Goal: Task Accomplishment & Management: Complete application form

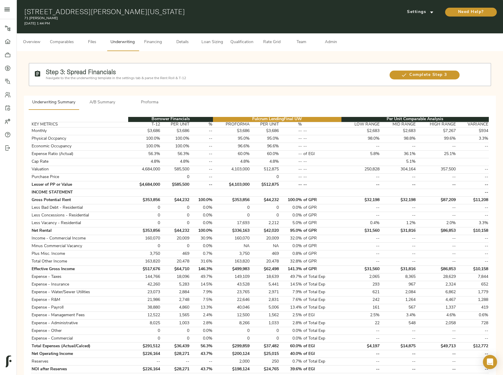
click at [185, 42] on span "Details" at bounding box center [182, 42] width 22 height 7
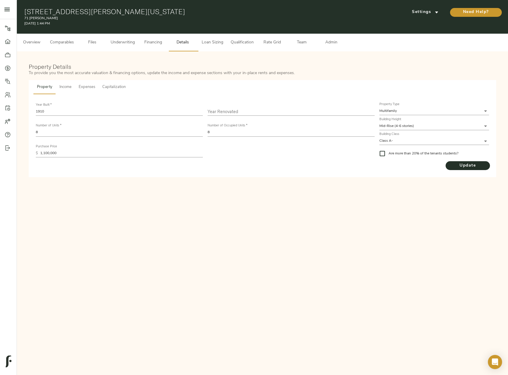
click at [65, 87] on span "Income" at bounding box center [65, 87] width 12 height 7
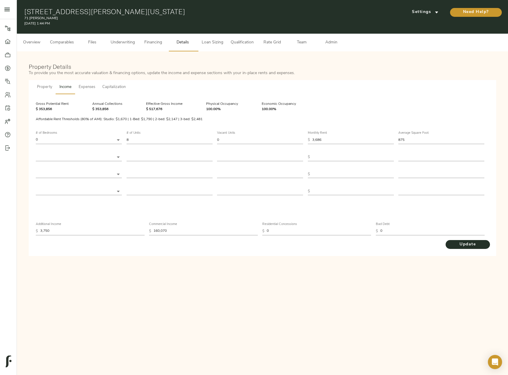
click at [64, 43] on span "Comparables" at bounding box center [62, 42] width 24 height 7
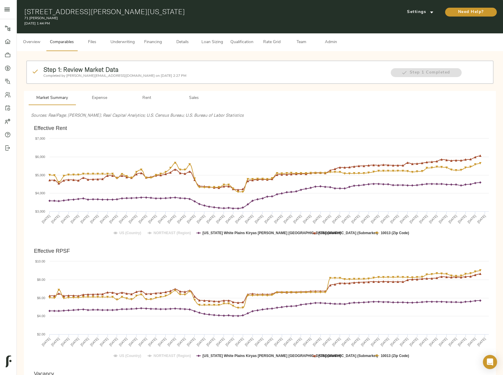
click at [146, 100] on span "Rent" at bounding box center [147, 98] width 40 height 7
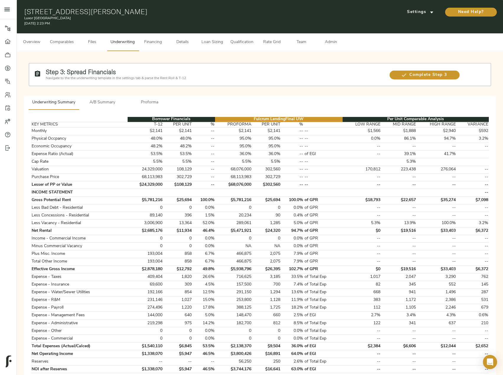
click at [101, 105] on span "A/B Summary" at bounding box center [102, 102] width 40 height 7
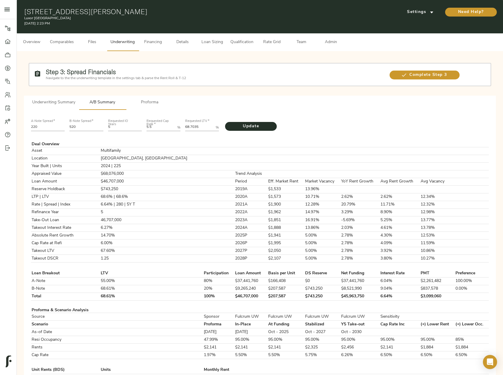
click at [64, 108] on button "Underwriting Summary" at bounding box center [54, 103] width 50 height 14
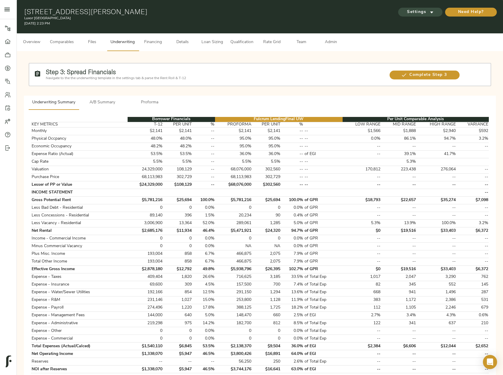
click at [430, 10] on icon "submit" at bounding box center [432, 12] width 6 height 6
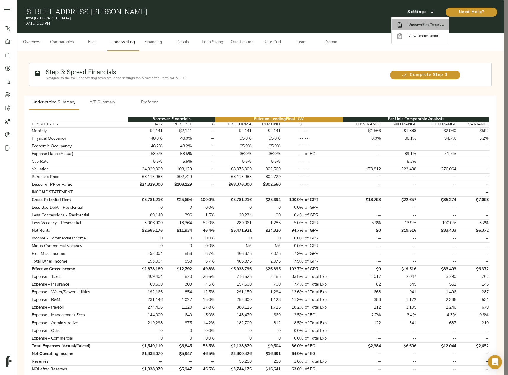
click at [431, 25] on span "Underwriting Template" at bounding box center [426, 24] width 36 height 5
click at [289, 206] on div at bounding box center [254, 187] width 508 height 375
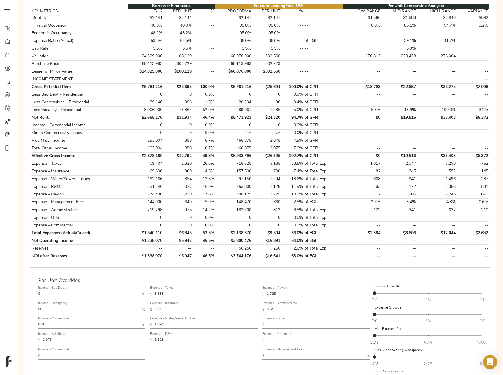
scroll to position [118, 0]
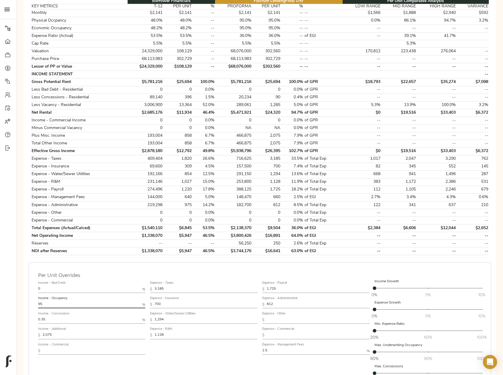
drag, startPoint x: 61, startPoint y: 307, endPoint x: 0, endPoint y: 305, distance: 61.2
click at [0, 305] on html "Luxor Montgomeryville - 415 Stump Rd, North Wales, PA 19454 Pipeline Dashboard …" at bounding box center [251, 188] width 503 height 612
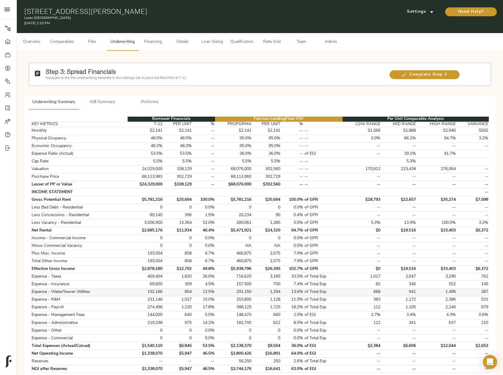
scroll to position [0, 0]
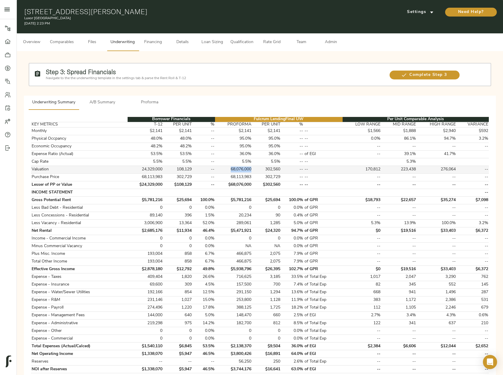
drag, startPoint x: 252, startPoint y: 170, endPoint x: 228, endPoint y: 170, distance: 24.8
click at [228, 170] on td "68,076,000" at bounding box center [233, 170] width 37 height 8
copy td "68,076,000"
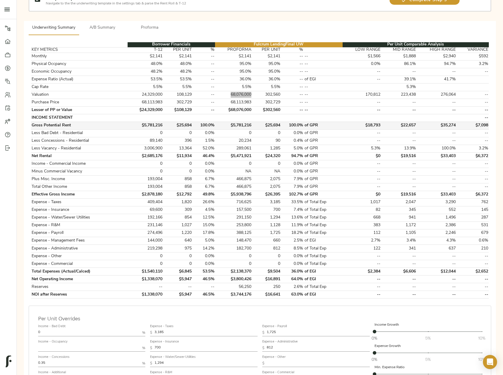
scroll to position [176, 0]
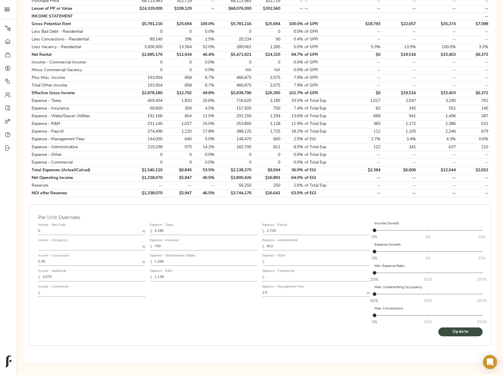
click at [449, 332] on span "Update" at bounding box center [460, 332] width 33 height 7
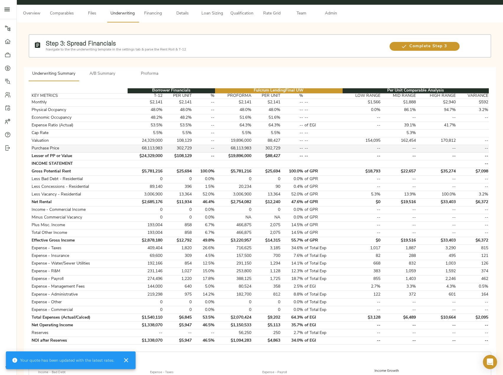
scroll to position [28, 0]
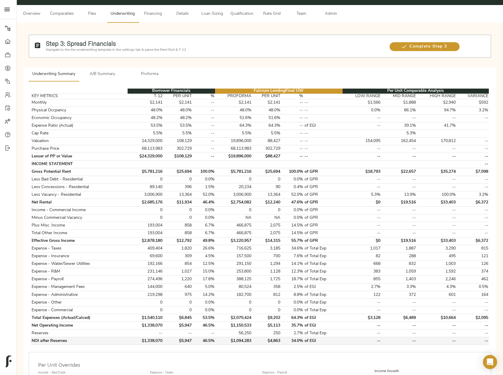
click at [242, 342] on td "$1,094,283" at bounding box center [233, 341] width 37 height 8
copy td "1,094,283"
click at [101, 71] on span "A/B Summary" at bounding box center [102, 74] width 40 height 7
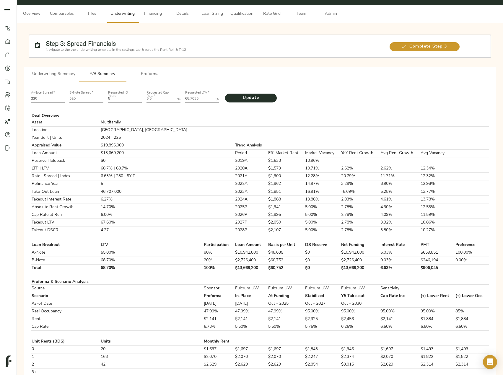
scroll to position [0, 0]
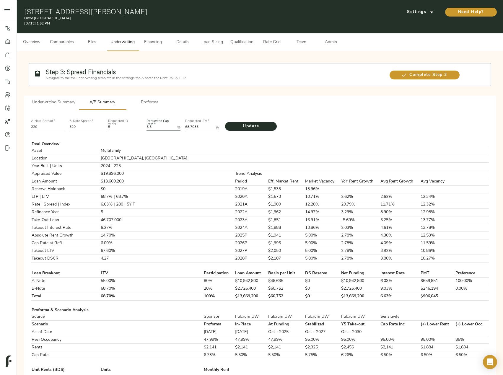
drag, startPoint x: 155, startPoint y: 126, endPoint x: 122, endPoint y: 127, distance: 33.4
click at [122, 127] on div "A-Note Spread   * 220 B-Note Spread   * 520 Requested IO Years 5 Requested Cap …" at bounding box center [260, 125] width 463 height 20
paste Rate "1.6074"
type Rate "1.6074"
click at [236, 125] on span "Update" at bounding box center [251, 126] width 40 height 7
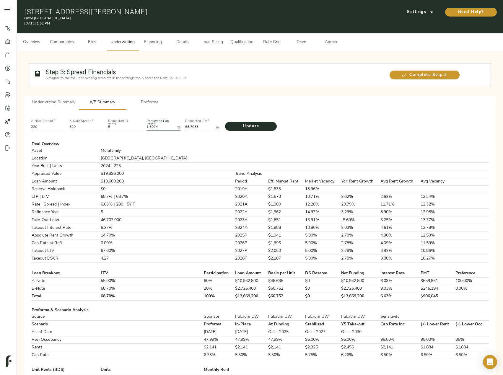
drag, startPoint x: 164, startPoint y: 126, endPoint x: 137, endPoint y: 128, distance: 26.6
click at [137, 128] on div "A-Note Spread   * 220 B-Note Spread   * 520 Requested IO Years 5 Requested Cap …" at bounding box center [260, 125] width 463 height 20
type input "51"
click at [160, 126] on Rate "Requested Cap Rate   *" at bounding box center [161, 127] width 28 height 7
click at [225, 122] on button "Update" at bounding box center [251, 126] width 52 height 9
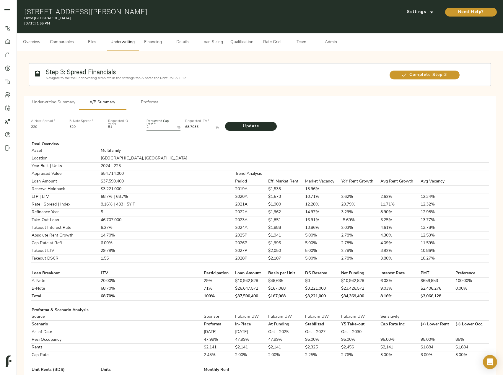
drag, startPoint x: 158, startPoint y: 126, endPoint x: 101, endPoint y: 127, distance: 57.3
click at [101, 127] on div "A-Note Spread   * 220 B-Note Spread   * 520 Requested IO Years 51 Requested Cap…" at bounding box center [260, 125] width 463 height 20
paste Rate "1.6074"
type Rate "1.6074"
click at [253, 129] on span "Update" at bounding box center [251, 126] width 40 height 7
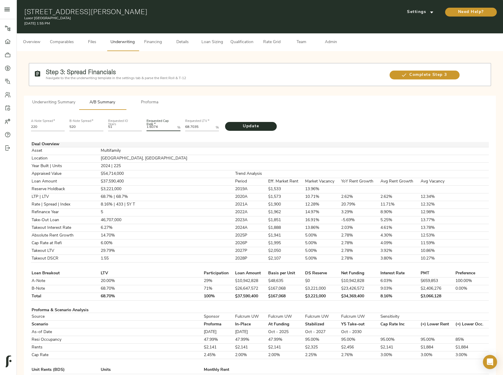
click at [234, 142] on td at bounding box center [250, 144] width 33 height 5
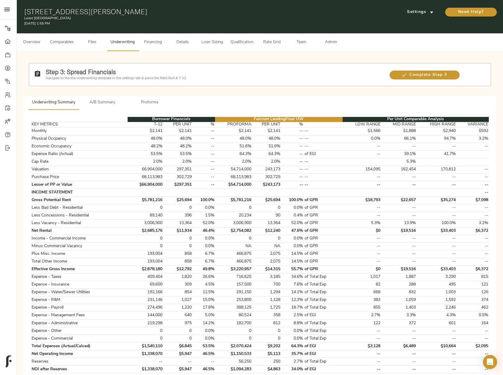
click at [108, 102] on span "A/B Summary" at bounding box center [102, 102] width 40 height 7
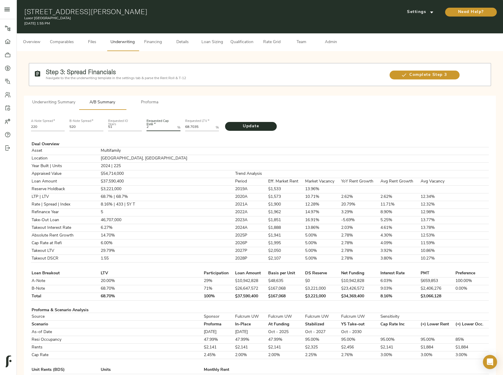
drag, startPoint x: 163, startPoint y: 130, endPoint x: 132, endPoint y: 125, distance: 31.4
click at [140, 127] on div "A-Note Spread   * 220 B-Note Spread   * 520 Requested IO Years 51 Requested Cap…" at bounding box center [260, 125] width 463 height 20
paste Rate "1.6074"
click at [257, 126] on span "Update" at bounding box center [251, 126] width 40 height 7
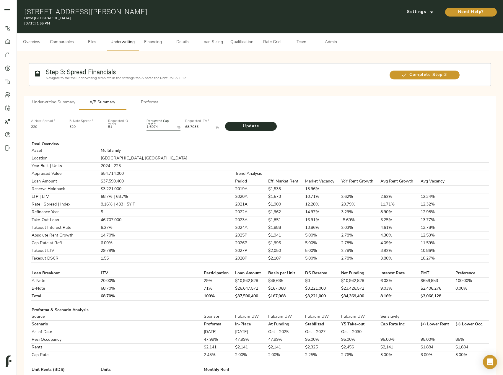
drag, startPoint x: 165, startPoint y: 126, endPoint x: 93, endPoint y: 132, distance: 71.8
click at [131, 131] on div "A-Note Spread   * 220 B-Note Spread   * 520 Requested IO Years 51 Requested Cap…" at bounding box center [260, 125] width 463 height 20
type Rate "5.5"
click at [261, 130] on button "Update" at bounding box center [251, 126] width 52 height 9
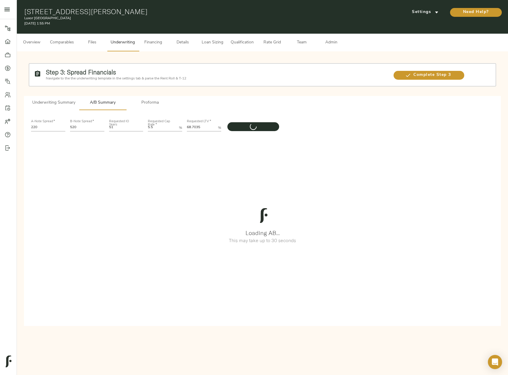
click at [59, 105] on span "Underwriting Summary" at bounding box center [53, 102] width 43 height 7
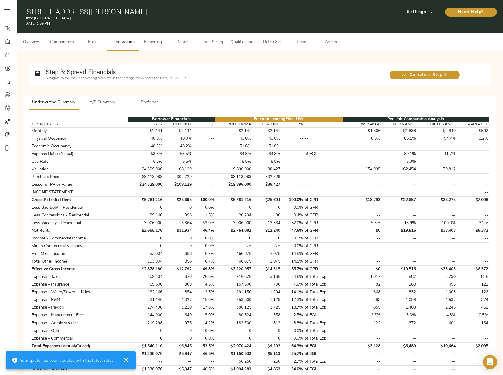
click at [109, 105] on span "A/B Summary" at bounding box center [102, 102] width 40 height 7
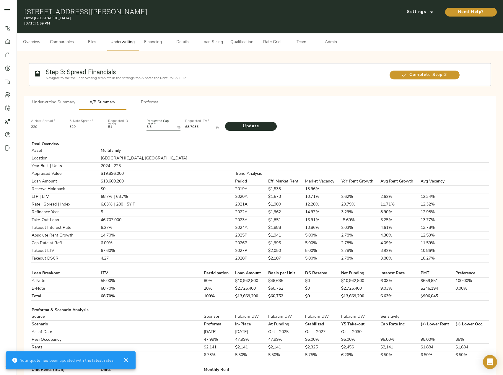
drag, startPoint x: 157, startPoint y: 130, endPoint x: 119, endPoint y: 130, distance: 37.8
click at [121, 130] on div "A-Note Spread   * 220 B-Note Spread   * 520 Requested IO Years 51 Requested Cap…" at bounding box center [260, 125] width 463 height 20
paste Rate "1.6074"
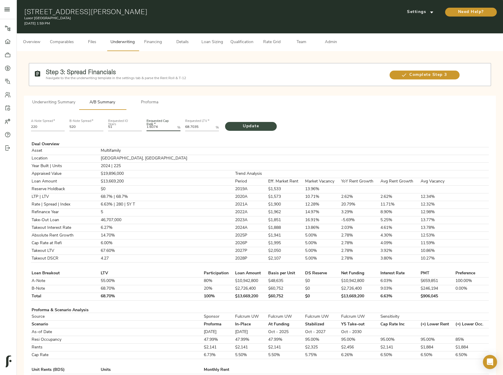
type Rate "1.6074"
click at [267, 127] on span "Update" at bounding box center [251, 126] width 40 height 7
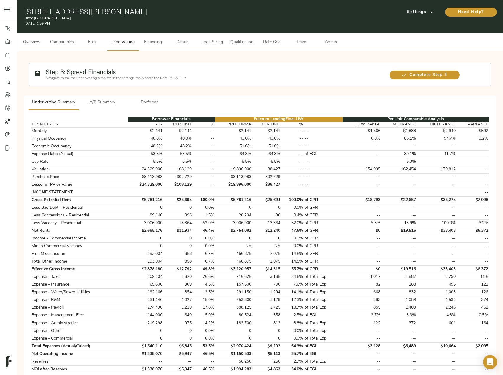
click at [102, 105] on span "A/B Summary" at bounding box center [102, 102] width 40 height 7
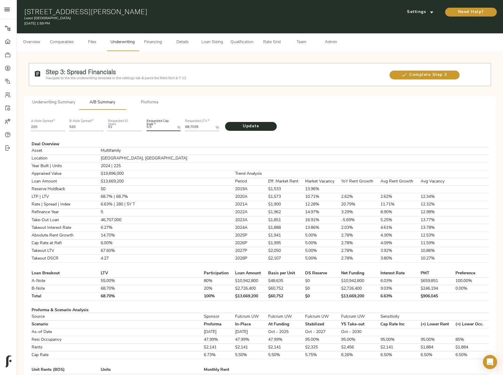
drag, startPoint x: 164, startPoint y: 128, endPoint x: 121, endPoint y: 131, distance: 43.0
click at [122, 131] on div "A-Note Spread   * 220 B-Note Spread   * 520 Requested IO Years 51 Requested Cap…" at bounding box center [260, 125] width 463 height 20
paste Rate "1.6074"
type Rate "1.6074"
click at [249, 126] on span "Update" at bounding box center [251, 126] width 40 height 7
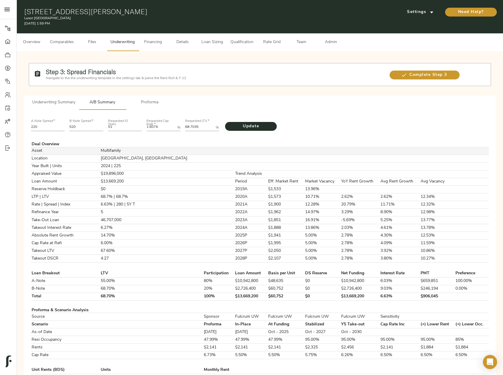
click at [268, 147] on td at bounding box center [286, 151] width 37 height 8
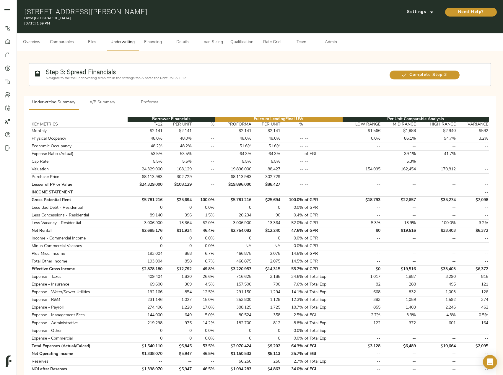
click at [95, 103] on span "A/B Summary" at bounding box center [102, 102] width 40 height 7
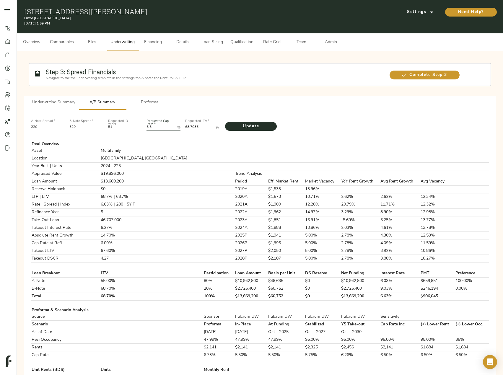
drag, startPoint x: 158, startPoint y: 130, endPoint x: 132, endPoint y: 125, distance: 26.2
click at [132, 125] on div "A-Note Spread   * 220 B-Note Spread   * 520 Requested IO Years 51 Requested Cap…" at bounding box center [260, 125] width 463 height 20
paste Rate "1.6074"
type Rate "1.6074"
click at [254, 124] on span "Update" at bounding box center [251, 126] width 40 height 7
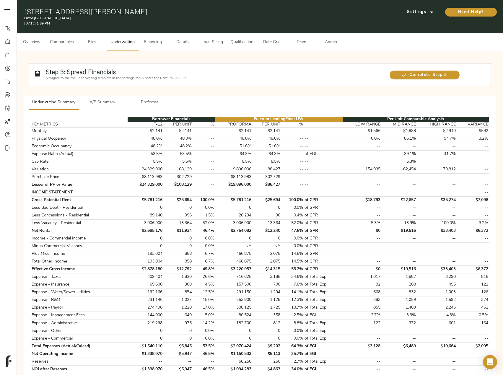
click at [105, 109] on button "A/B Summary" at bounding box center [102, 103] width 47 height 14
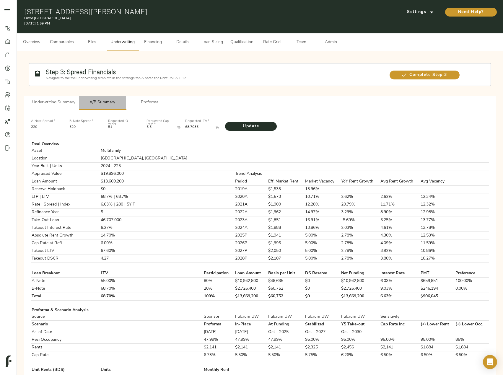
click at [108, 101] on span "A/B Summary" at bounding box center [102, 102] width 40 height 7
drag, startPoint x: 160, startPoint y: 125, endPoint x: 128, endPoint y: 121, distance: 32.4
click at [139, 122] on div "A-Note Spread   * 220 B-Note Spread   * 520 Requested IO Years 51 Requested Cap…" at bounding box center [260, 125] width 463 height 20
paste Rate "1.6074"
type Rate "1.6074"
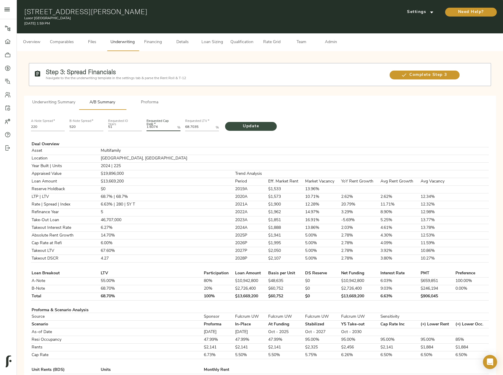
click at [264, 127] on span "Update" at bounding box center [251, 126] width 40 height 7
click at [271, 143] on td at bounding box center [286, 144] width 37 height 5
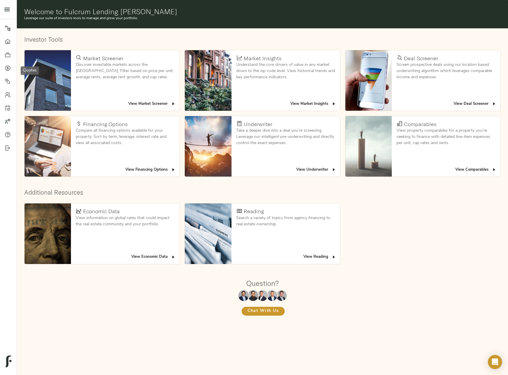
click at [10, 66] on icon at bounding box center [8, 68] width 6 height 6
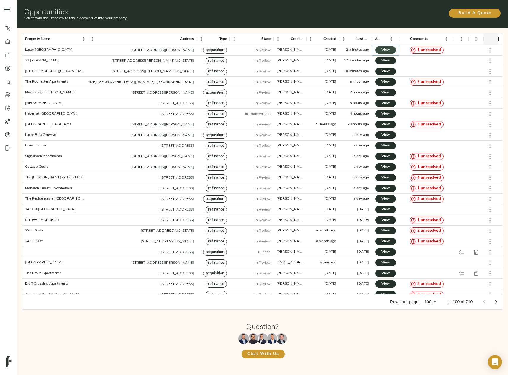
click at [386, 51] on span "View" at bounding box center [385, 50] width 9 height 6
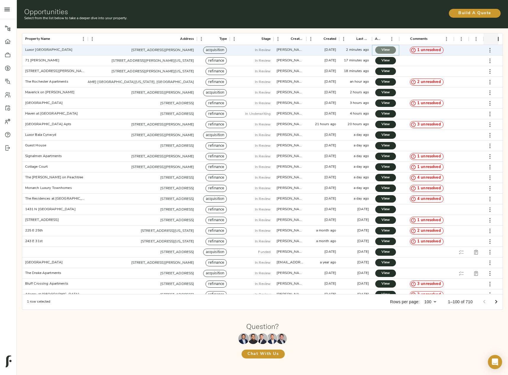
click at [383, 48] on span "View" at bounding box center [385, 50] width 9 height 6
click at [486, 13] on span "Build A Quote" at bounding box center [475, 13] width 40 height 7
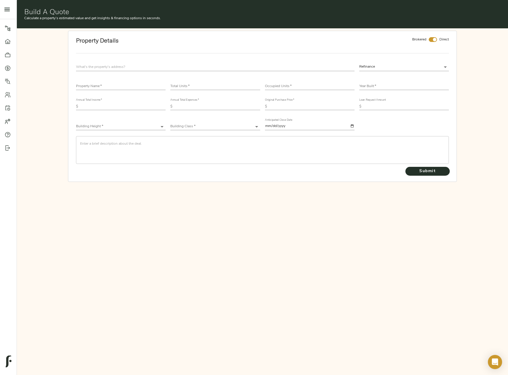
click at [190, 64] on input "text" at bounding box center [215, 67] width 278 height 8
paste input "7415 5th Ave NE, Seattle WA 98115"
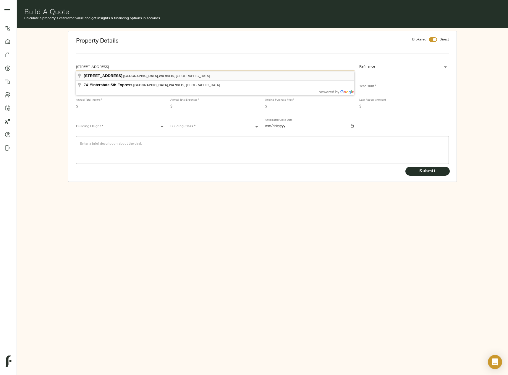
type input "7415 5th Ave NE, Seattle, WA 98115, USA"
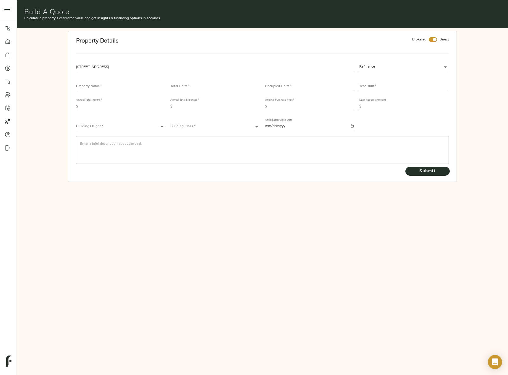
click at [431, 69] on body "Fulcrum Lending Pipeline Dashboard Portfolio Quotes Search Users Activity Accou…" at bounding box center [254, 218] width 508 height 436
click at [397, 79] on li "Acquisition" at bounding box center [404, 76] width 90 height 9
type input "acquisition"
click at [131, 82] on div "Property Name   *" at bounding box center [121, 84] width 90 height 12
click at [129, 85] on input "text" at bounding box center [121, 86] width 90 height 7
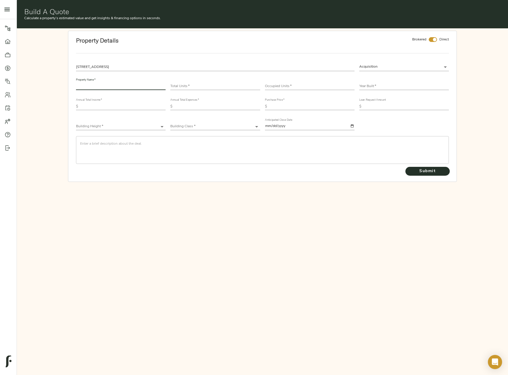
paste input "Greenlake Terrace"
type input "Greenlake Terrace"
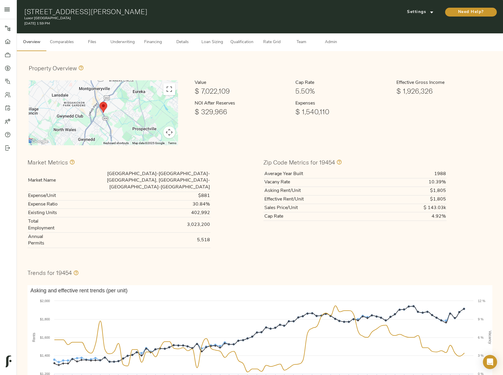
click at [118, 43] on span "Underwriting" at bounding box center [123, 42] width 24 height 7
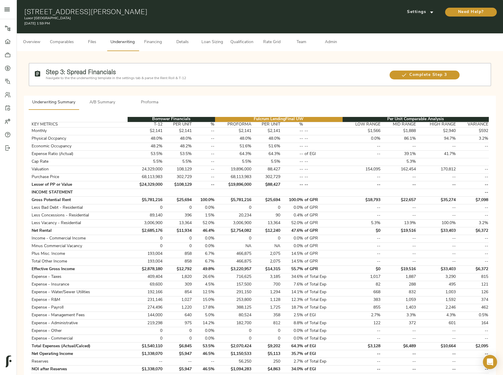
click at [102, 102] on span "A/B Summary" at bounding box center [102, 102] width 40 height 7
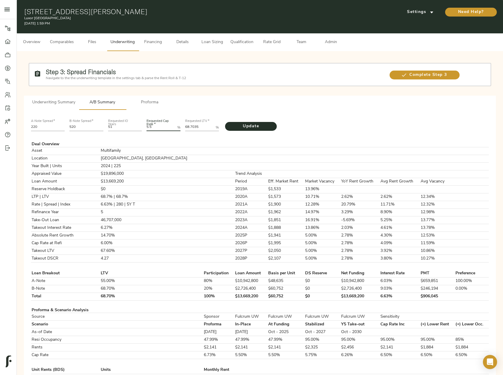
drag, startPoint x: 158, startPoint y: 127, endPoint x: 136, endPoint y: 126, distance: 22.2
click at [136, 126] on div "A-Note Spread   * 220 B-Note Spread   * 520 Requested IO Years 51 Requested Cap…" at bounding box center [260, 125] width 463 height 20
type Rate "1.6074"
click at [225, 122] on button "Update" at bounding box center [251, 126] width 52 height 9
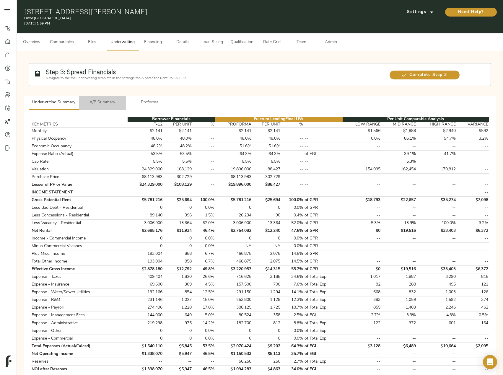
click at [102, 101] on span "A/B Summary" at bounding box center [102, 102] width 40 height 7
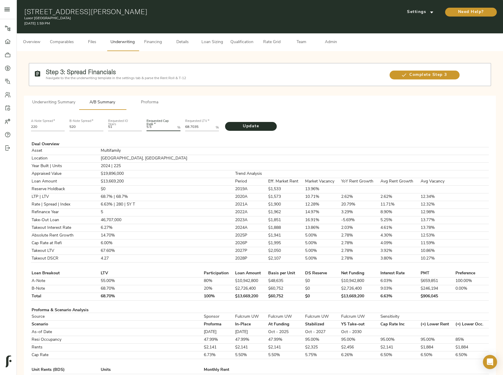
drag, startPoint x: 165, startPoint y: 127, endPoint x: 116, endPoint y: 129, distance: 49.4
click at [118, 129] on div "A-Note Spread   * 220 B-Note Spread   * 520 Requested IO Years 51 Requested Cap…" at bounding box center [260, 125] width 463 height 20
paste Rate "1.6074"
type Rate "1.6074"
click at [260, 127] on span "Update" at bounding box center [251, 126] width 40 height 7
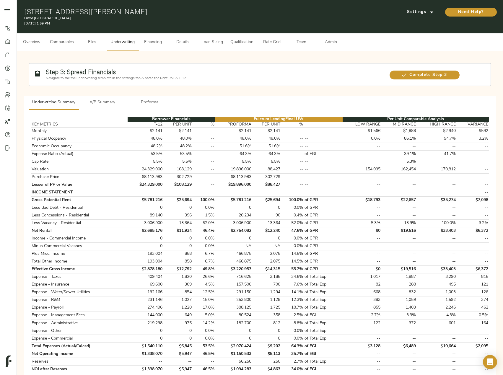
click at [277, 103] on div "Underwriting Summary A/B Summary Proforma Borrower Financials Fulcrum Lending F…" at bounding box center [260, 317] width 472 height 443
click at [112, 104] on span "A/B Summary" at bounding box center [102, 102] width 40 height 7
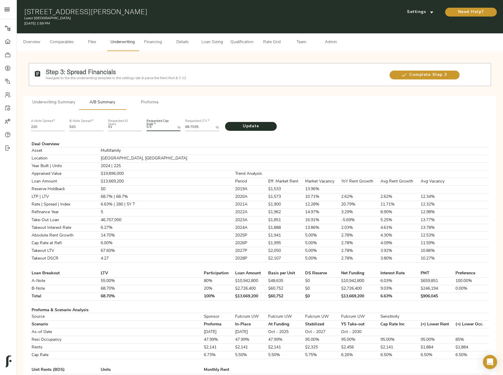
drag, startPoint x: 155, startPoint y: 126, endPoint x: 130, endPoint y: 127, distance: 24.6
click at [130, 127] on div "A-Note Spread   * 220 B-Note Spread   * 520 Requested IO Years 51 Requested Cap…" at bounding box center [260, 125] width 463 height 20
paste Rate "1.6074"
type Rate "1.6074"
click at [257, 126] on span "Update" at bounding box center [251, 126] width 40 height 7
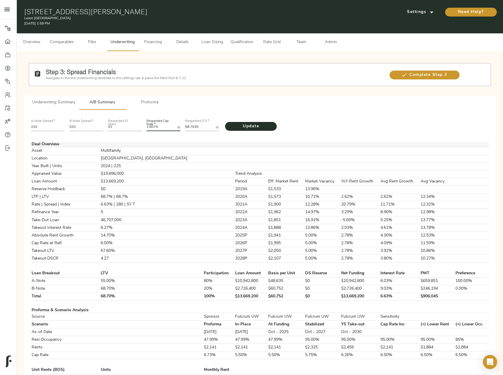
click at [234, 147] on td at bounding box center [250, 144] width 33 height 5
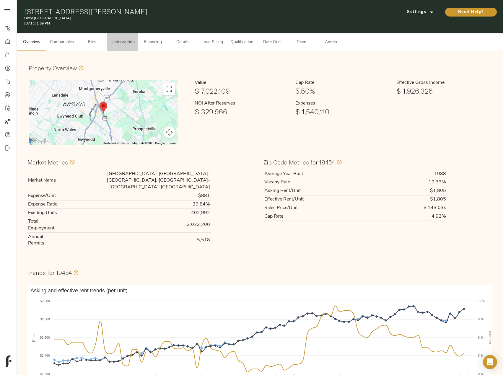
click at [131, 44] on span "Underwriting" at bounding box center [123, 42] width 24 height 7
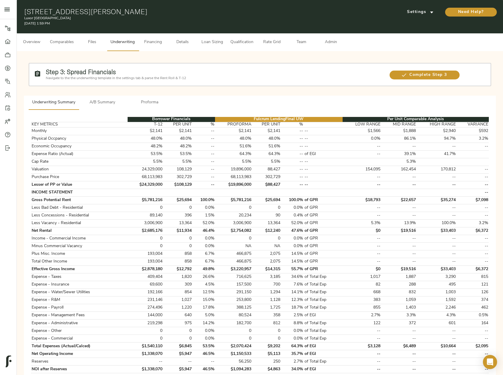
click at [119, 101] on span "A/B Summary" at bounding box center [102, 102] width 40 height 7
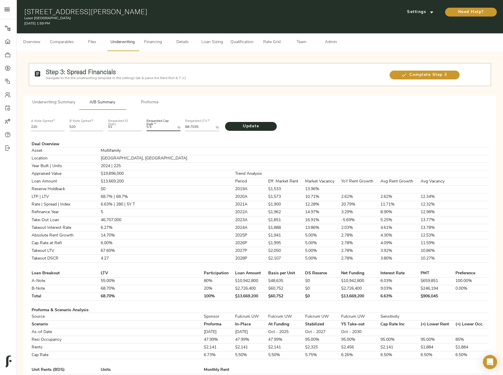
drag, startPoint x: 162, startPoint y: 128, endPoint x: 138, endPoint y: 129, distance: 24.0
click at [138, 129] on div "A-Note Spread   * 220 B-Note Spread   * 520 Requested IO Years 51 Requested Cap…" at bounding box center [260, 125] width 463 height 20
click at [157, 130] on Rate "5.5" at bounding box center [161, 127] width 28 height 7
drag, startPoint x: 159, startPoint y: 127, endPoint x: 141, endPoint y: 127, distance: 18.3
click at [141, 127] on div "A-Note Spread   * 220 B-Note Spread   * 520 Requested IO Years 51 Requested Cap…" at bounding box center [260, 125] width 463 height 20
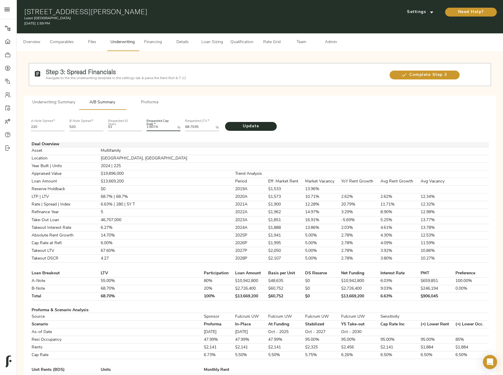
click at [225, 122] on button "Update" at bounding box center [251, 126] width 52 height 9
type Rate "1.60"
click at [225, 122] on button "Update" at bounding box center [251, 126] width 52 height 9
click at [113, 44] on span "Underwriting" at bounding box center [123, 42] width 24 height 7
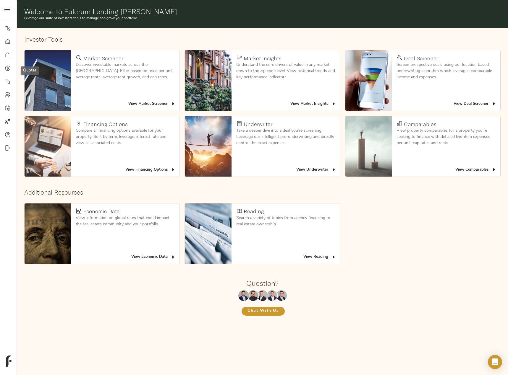
click at [12, 66] on div at bounding box center [11, 68] width 12 height 6
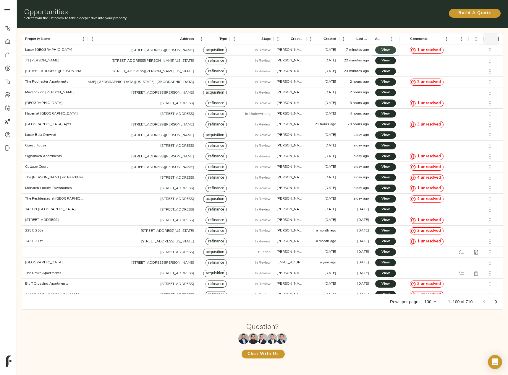
click at [377, 51] on link "View" at bounding box center [385, 49] width 21 height 7
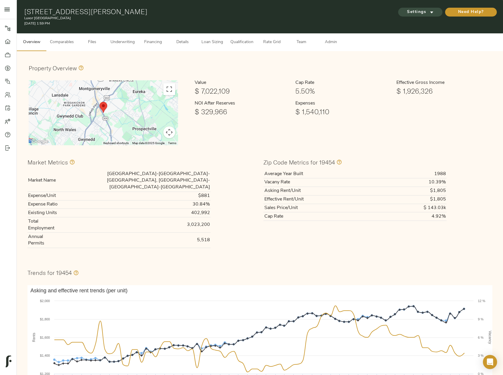
click at [431, 14] on icon "submit" at bounding box center [432, 12] width 6 height 6
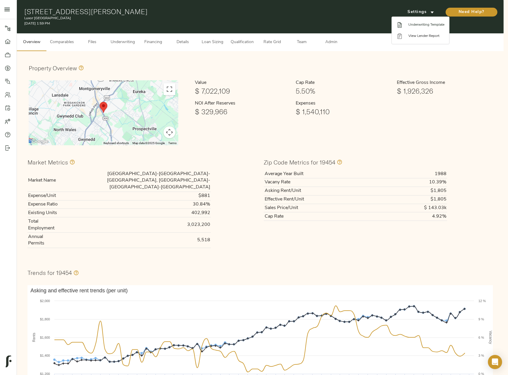
click at [426, 27] on span "Underwriting Template" at bounding box center [426, 24] width 36 height 5
click at [118, 45] on div at bounding box center [254, 187] width 508 height 375
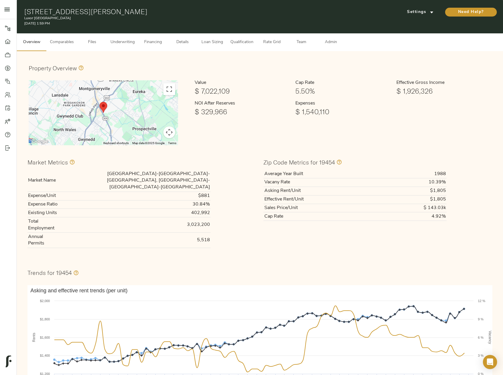
click at [132, 41] on span "Underwriting" at bounding box center [123, 42] width 24 height 7
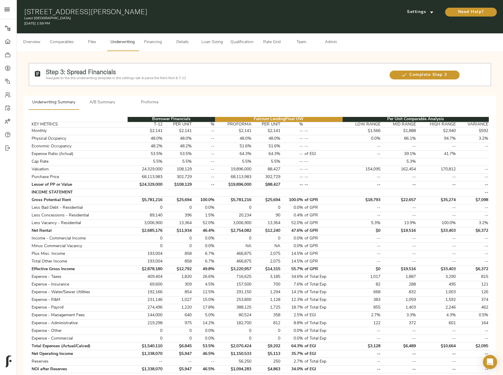
click at [108, 105] on span "A/B Summary" at bounding box center [102, 102] width 40 height 7
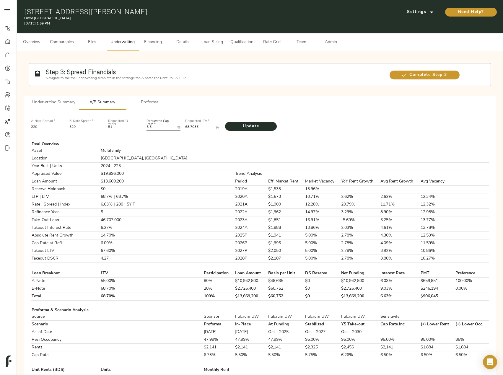
drag, startPoint x: 161, startPoint y: 129, endPoint x: 135, endPoint y: 129, distance: 26.6
click at [135, 129] on div "A-Note Spread   * 220 B-Note Spread   * 520 Requested IO Years 51 Requested Cap…" at bounding box center [260, 125] width 463 height 20
paste Rate "1.6074"
type Rate "1.6074"
click at [257, 125] on span "Update" at bounding box center [251, 126] width 40 height 7
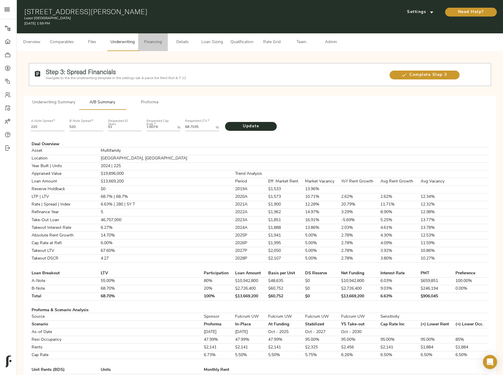
click at [146, 43] on span "Financing" at bounding box center [153, 42] width 22 height 7
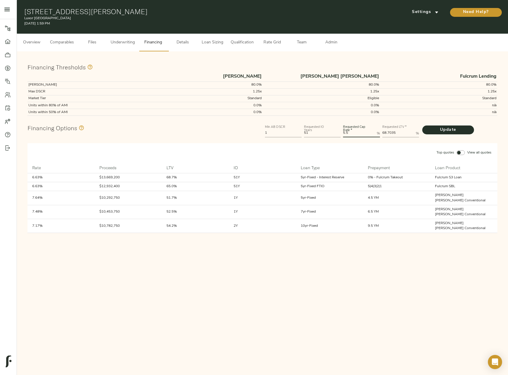
drag, startPoint x: 352, startPoint y: 133, endPoint x: 319, endPoint y: 134, distance: 32.5
click at [327, 134] on div "Min AB DSCR 1 Requested IO Years 51 Requested Cap Rate   * 5.5 % Requested LTV …" at bounding box center [381, 131] width 235 height 18
paste Rate "1.6074"
click at [433, 128] on span "Update" at bounding box center [448, 129] width 40 height 7
click at [361, 134] on Rate "1.6074" at bounding box center [358, 133] width 31 height 7
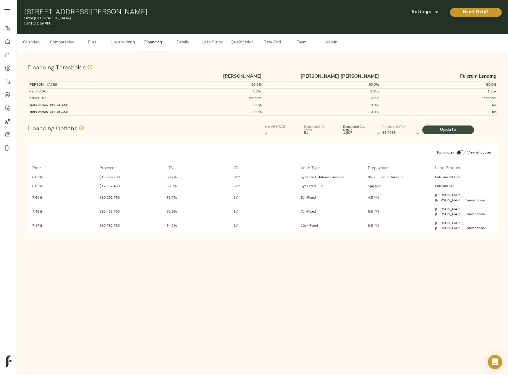
type Rate "1.607"
click at [441, 127] on span "Update" at bounding box center [448, 129] width 40 height 7
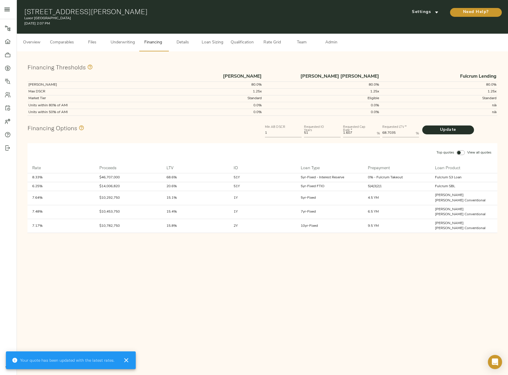
click at [120, 43] on span "Underwriting" at bounding box center [123, 42] width 24 height 7
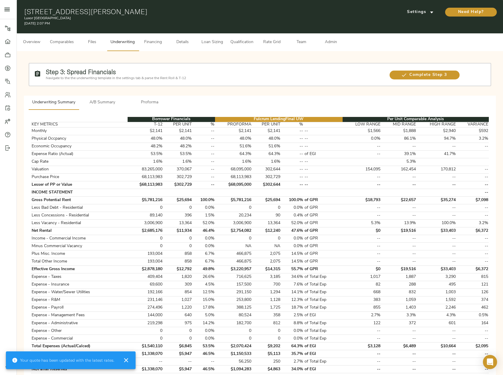
click at [86, 102] on span "A/B Summary" at bounding box center [102, 102] width 40 height 7
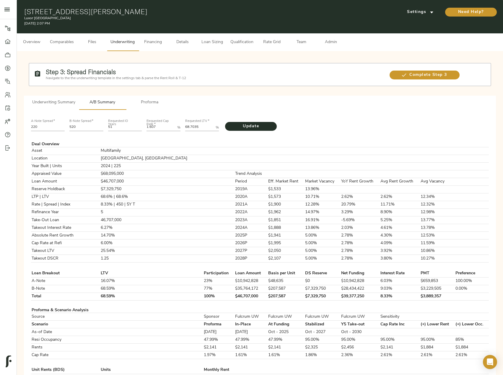
click at [155, 96] on button "Proforma" at bounding box center [149, 103] width 47 height 14
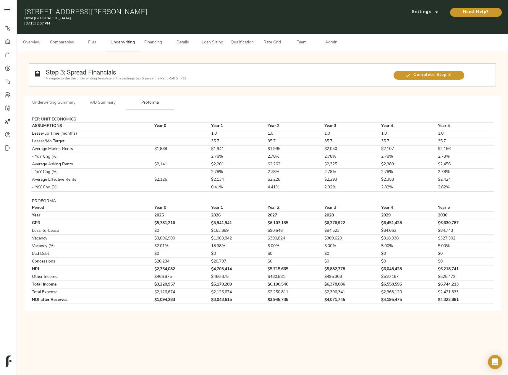
click at [47, 100] on span "Underwriting Summary" at bounding box center [53, 102] width 43 height 7
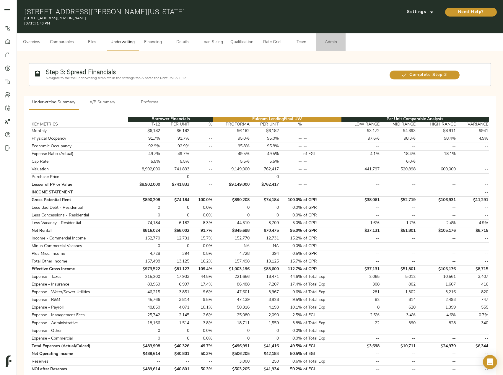
click at [333, 39] on span "Admin" at bounding box center [331, 42] width 22 height 7
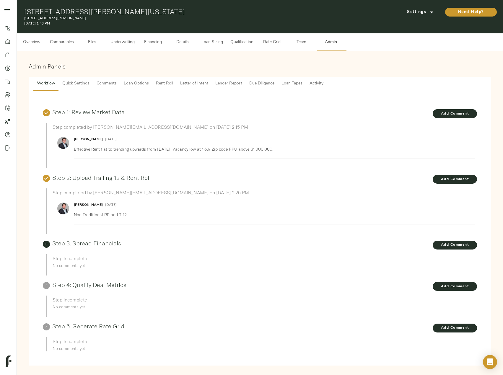
click at [227, 83] on span "Lender Report" at bounding box center [228, 83] width 27 height 7
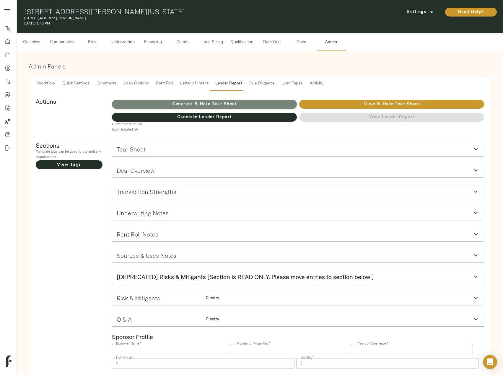
click at [230, 102] on span "Generate B-Note Tear Sheet" at bounding box center [204, 104] width 185 height 7
click at [425, 13] on span "Settings" at bounding box center [420, 12] width 33 height 7
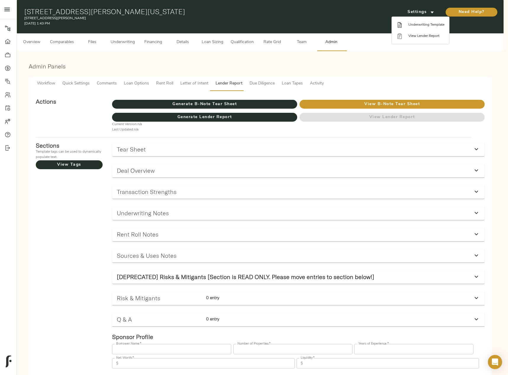
click at [425, 24] on span "Underwriting Template" at bounding box center [426, 24] width 36 height 5
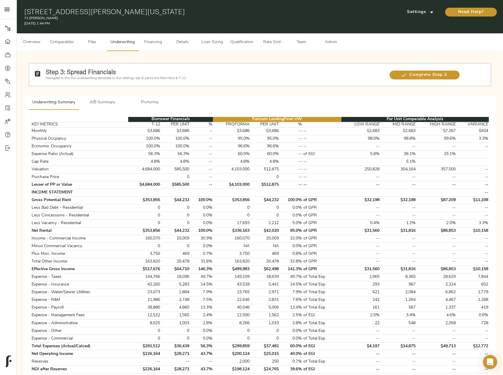
click at [327, 42] on span "Admin" at bounding box center [331, 42] width 22 height 7
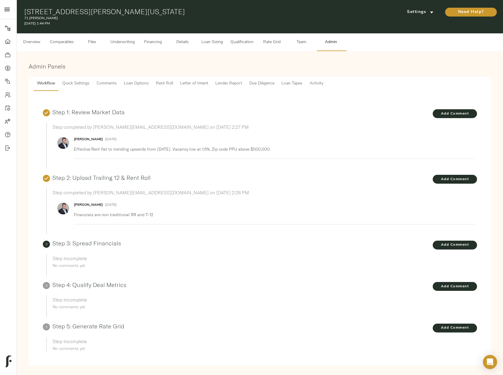
click at [226, 84] on span "Lender Report" at bounding box center [228, 83] width 27 height 7
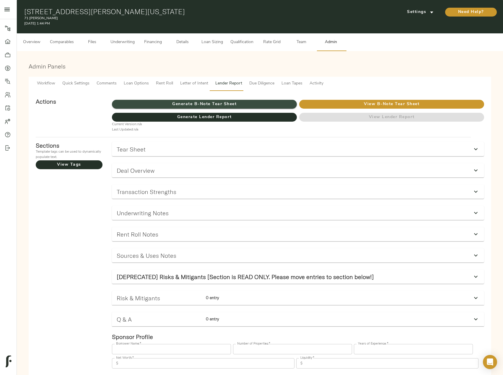
click at [214, 105] on span "Generate B-Note Tear Sheet" at bounding box center [204, 104] width 185 height 7
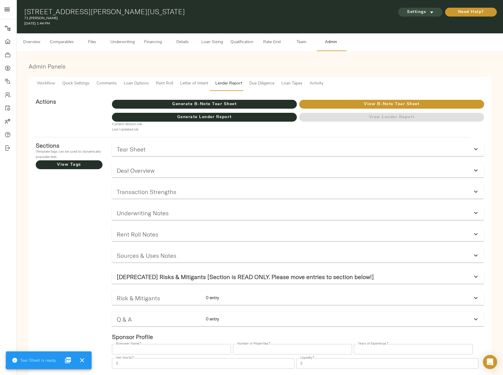
click at [431, 10] on icon "submit" at bounding box center [432, 12] width 6 height 6
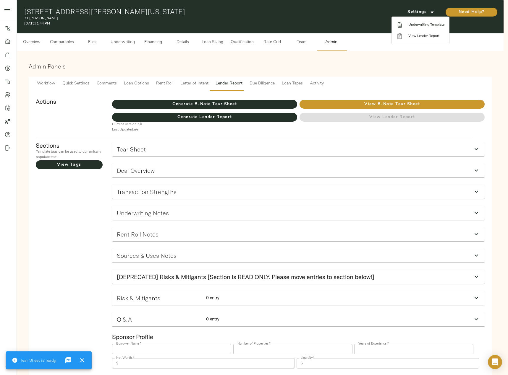
click at [420, 25] on span "Underwriting Template" at bounding box center [426, 24] width 36 height 5
click at [218, 103] on div at bounding box center [254, 187] width 508 height 375
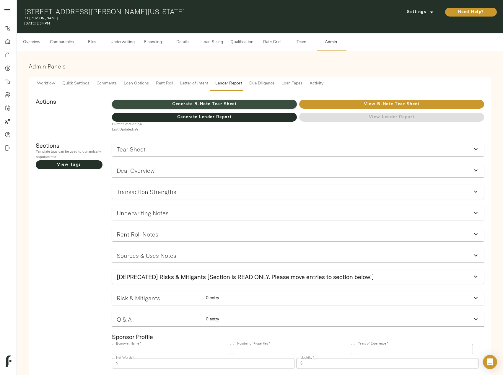
click at [218, 103] on span "Generate B-Note Tear Sheet" at bounding box center [204, 104] width 185 height 7
click at [246, 100] on button "Generate B-Note Tear Sheet" at bounding box center [204, 104] width 185 height 9
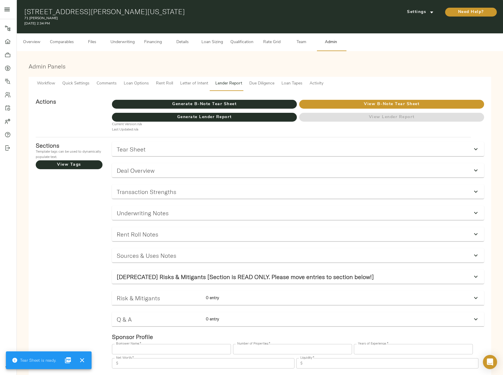
click at [183, 40] on span "Details" at bounding box center [182, 42] width 22 height 7
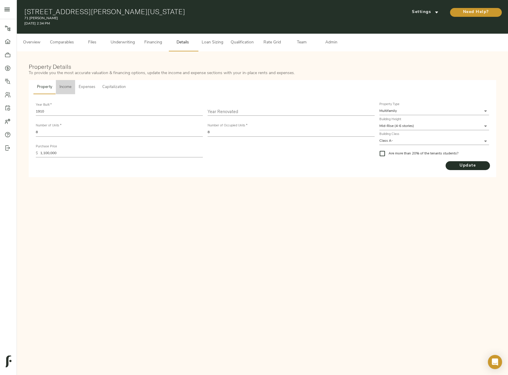
click at [64, 86] on span "Income" at bounding box center [65, 87] width 12 height 7
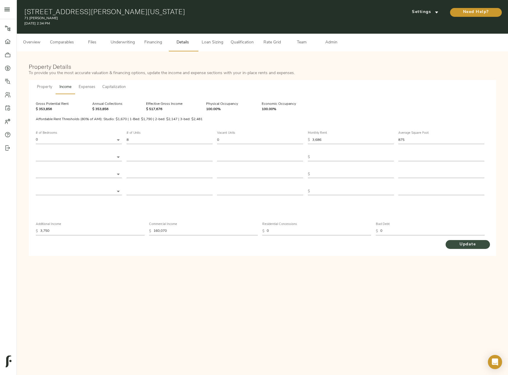
click at [465, 243] on span "Update" at bounding box center [467, 244] width 33 height 7
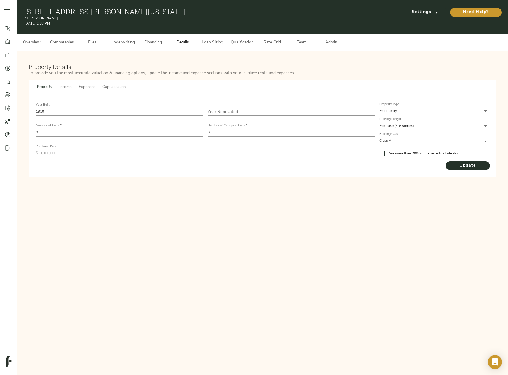
click at [327, 43] on span "Admin" at bounding box center [331, 42] width 22 height 7
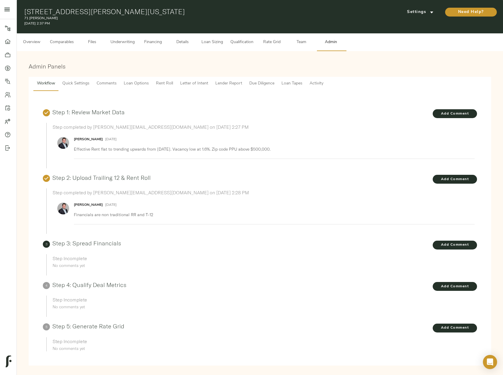
click at [171, 86] on span "Rent Roll" at bounding box center [164, 83] width 17 height 7
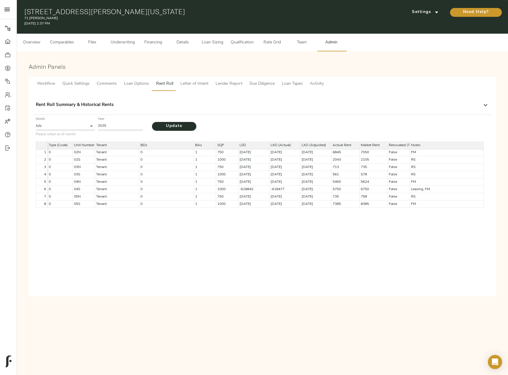
click at [228, 87] on span "Lender Report" at bounding box center [228, 83] width 27 height 7
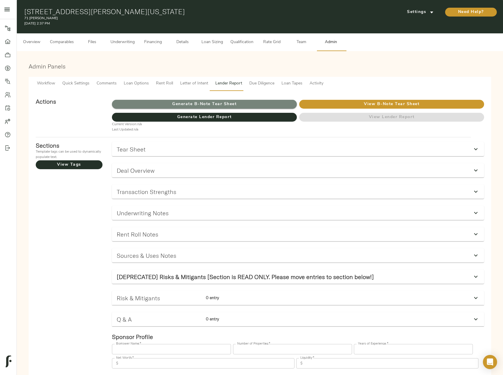
click at [264, 105] on span "Generate B-Note Tear Sheet" at bounding box center [204, 104] width 185 height 7
click at [204, 102] on span "Generate B-Note Tear Sheet" at bounding box center [204, 104] width 185 height 7
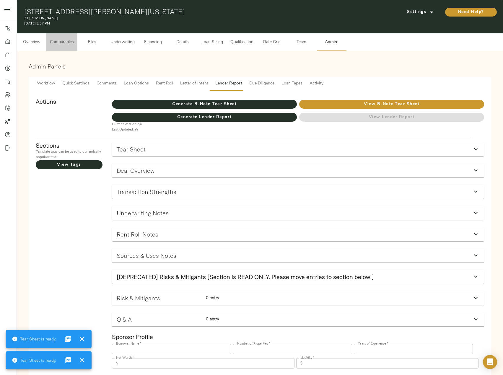
click at [70, 43] on span "Comparables" at bounding box center [62, 42] width 24 height 7
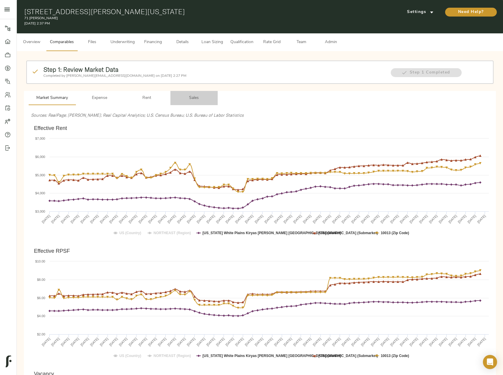
click at [194, 93] on button "Sales" at bounding box center [194, 98] width 47 height 14
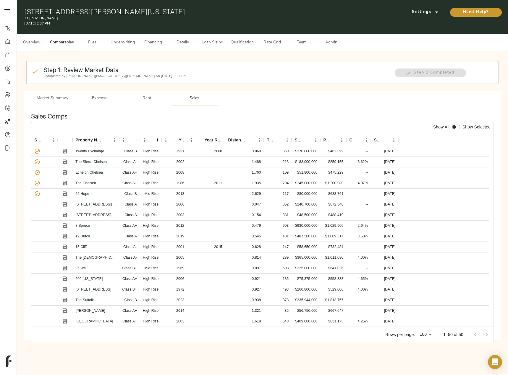
click at [150, 98] on span "Rent" at bounding box center [147, 98] width 40 height 7
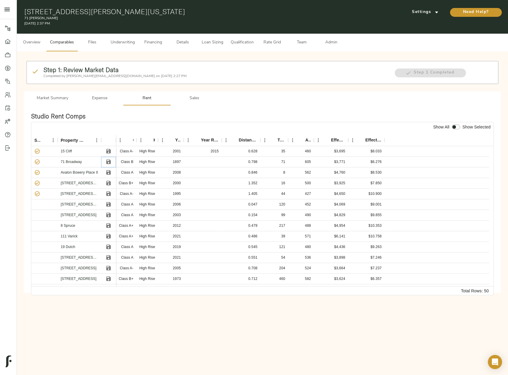
click at [105, 163] on button "Save" at bounding box center [108, 162] width 9 height 9
click at [108, 162] on icon "Save" at bounding box center [108, 162] width 4 height 4
click at [455, 128] on input "checkbox" at bounding box center [454, 127] width 14 height 5
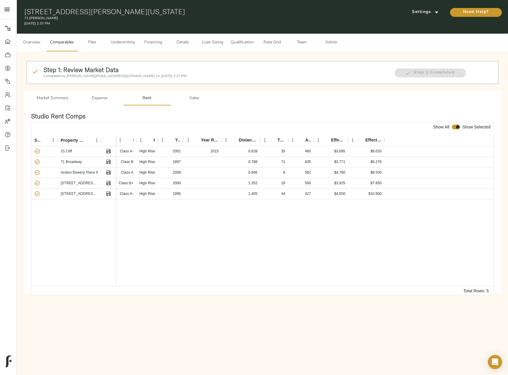
click at [457, 126] on input "checkbox" at bounding box center [457, 127] width 14 height 5
checkbox input "false"
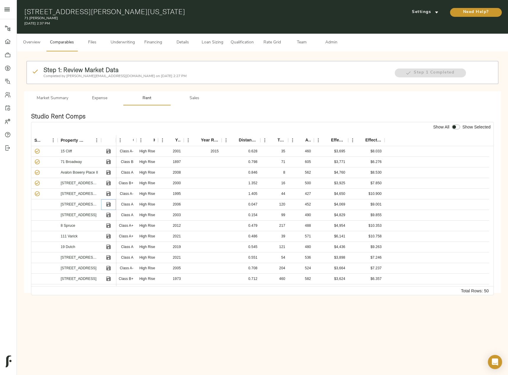
click at [108, 205] on icon "Save" at bounding box center [109, 205] width 6 height 6
click at [327, 39] on span "Admin" at bounding box center [331, 42] width 22 height 7
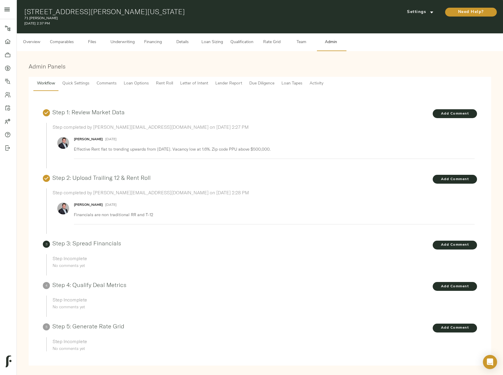
click at [226, 85] on span "Lender Report" at bounding box center [228, 83] width 27 height 7
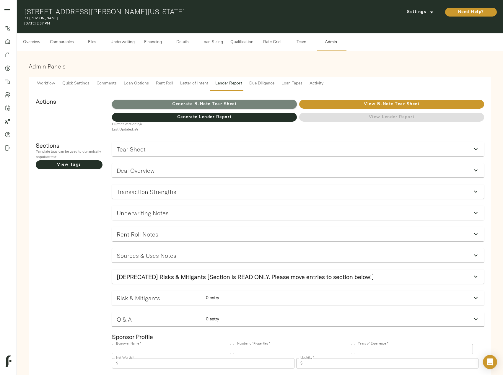
click at [220, 106] on span "Generate B-Note Tear Sheet" at bounding box center [204, 104] width 185 height 7
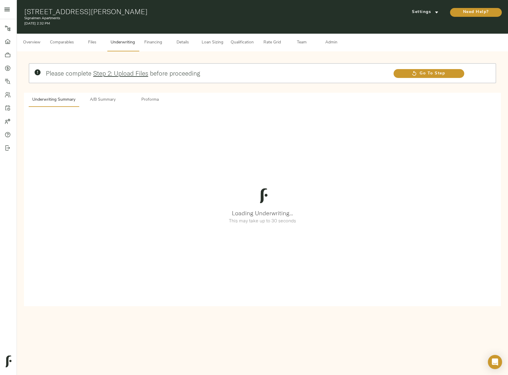
click at [111, 103] on span "A/B Summary" at bounding box center [102, 99] width 40 height 7
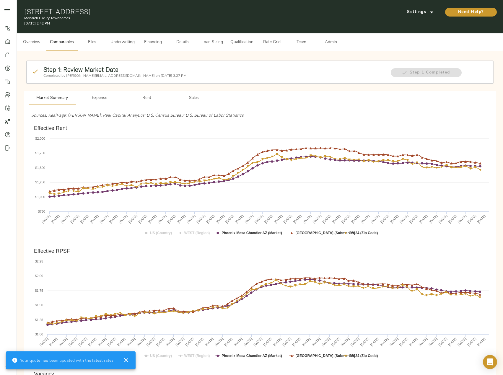
click at [127, 43] on span "Underwriting" at bounding box center [123, 42] width 24 height 7
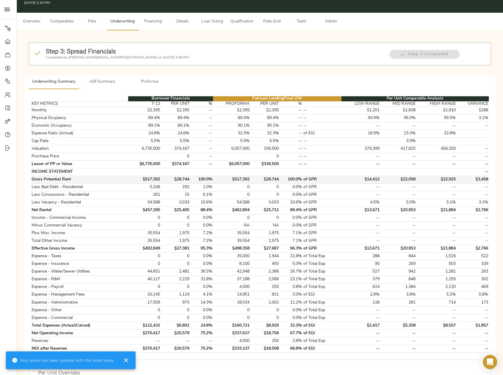
scroll to position [30, 0]
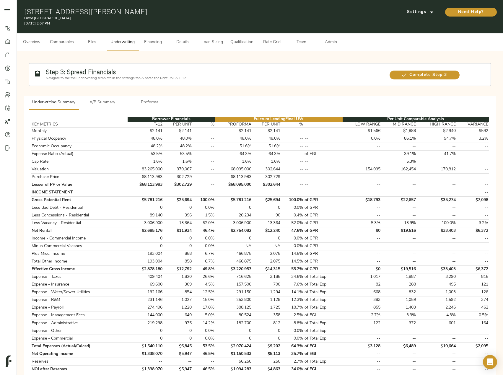
click at [107, 101] on span "A/B Summary" at bounding box center [102, 102] width 40 height 7
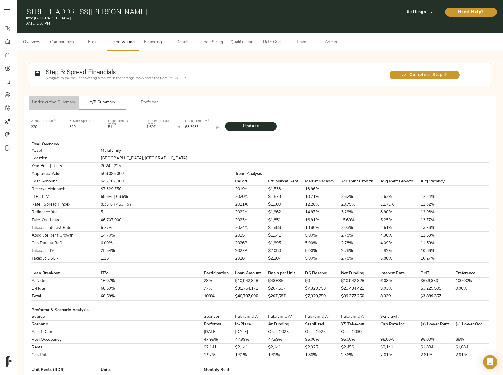
click at [71, 99] on span "Underwriting Summary" at bounding box center [53, 102] width 43 height 7
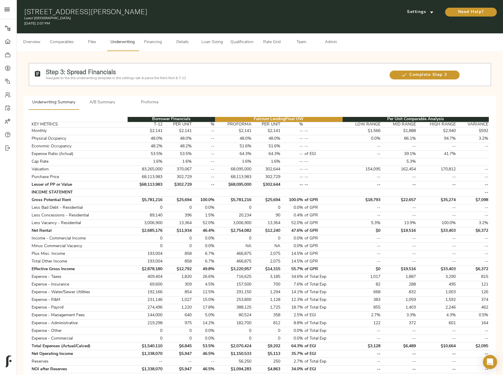
click at [98, 104] on span "A/B Summary" at bounding box center [102, 102] width 40 height 7
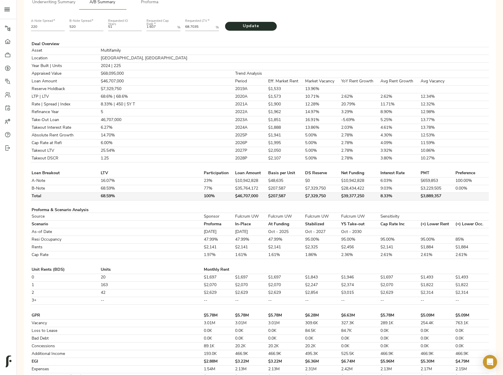
scroll to position [118, 0]
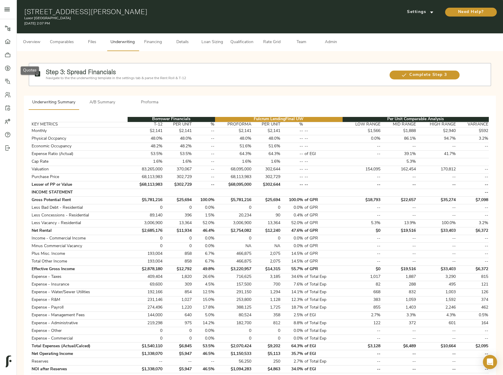
click at [8, 68] on icon at bounding box center [8, 67] width 2 height 3
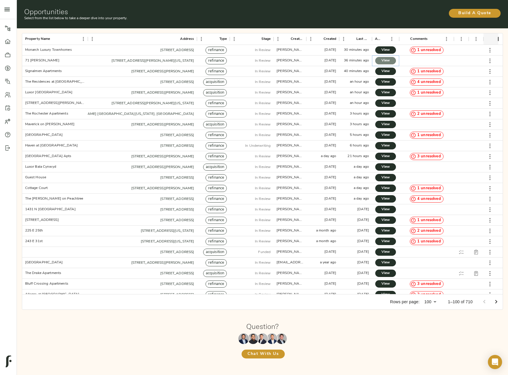
click at [379, 60] on link "View" at bounding box center [385, 60] width 21 height 7
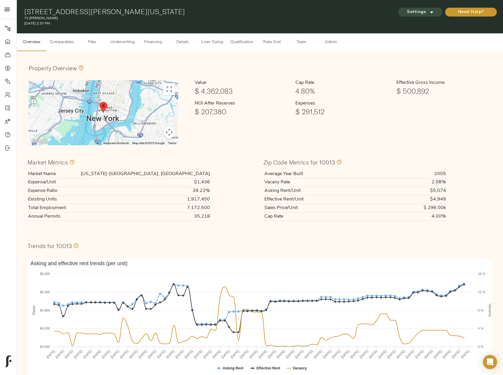
click at [404, 11] on button "Settings" at bounding box center [420, 12] width 44 height 9
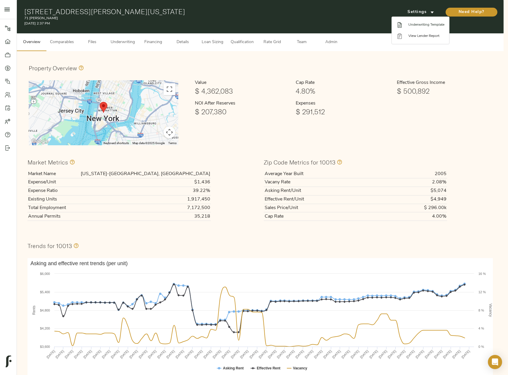
click at [409, 20] on li "Underwriting Template" at bounding box center [420, 24] width 57 height 11
click at [129, 43] on div at bounding box center [254, 187] width 508 height 375
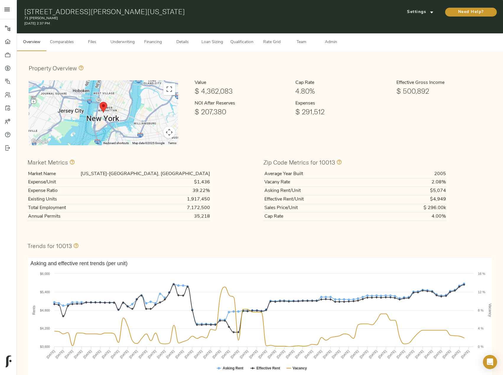
click at [129, 43] on span "Underwriting" at bounding box center [123, 42] width 24 height 7
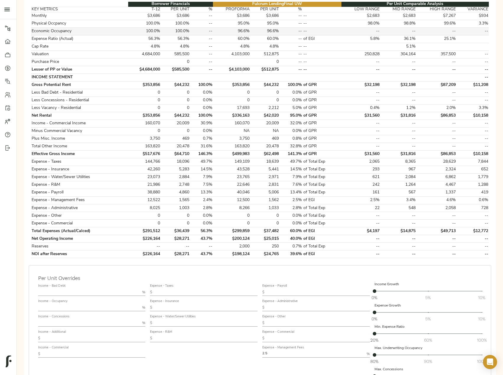
scroll to position [118, 0]
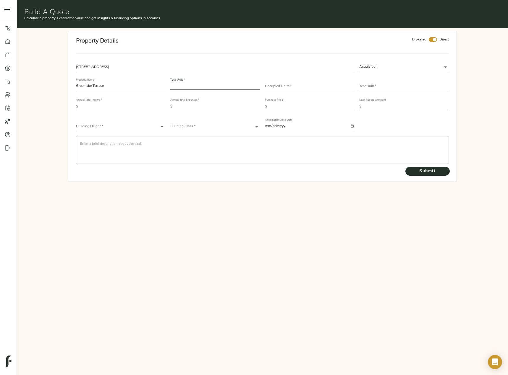
click at [198, 83] on input "number" at bounding box center [215, 86] width 90 height 7
type input "48"
click at [301, 87] on input "number" at bounding box center [310, 86] width 90 height 7
type input "46"
click at [384, 87] on input "text" at bounding box center [404, 86] width 90 height 7
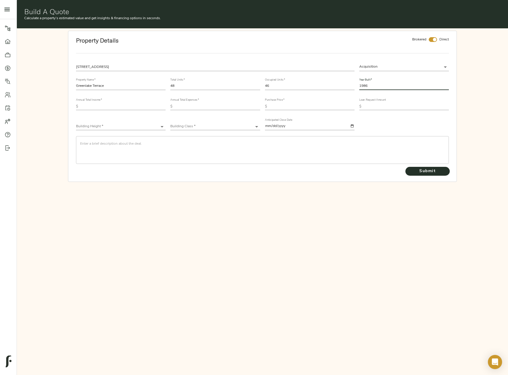
type input "1986"
click at [109, 106] on input "text" at bounding box center [122, 106] width 85 height 7
paste input "1,122,793"
type input "1,122,793"
click at [223, 105] on input "text" at bounding box center [217, 106] width 85 height 7
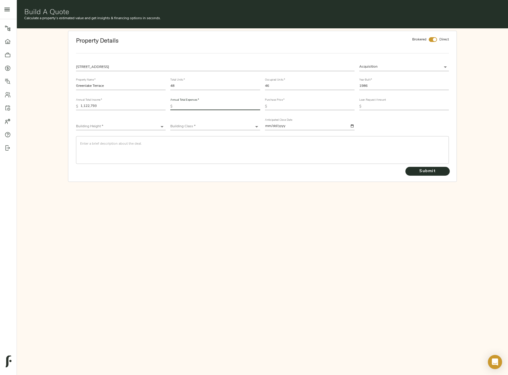
paste input "442,138"
type input "442,138"
click at [299, 104] on input "text" at bounding box center [311, 106] width 85 height 7
paste input "17,069,500"
type input "17,069,500"
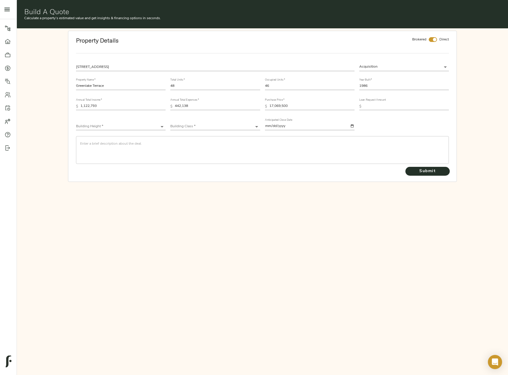
click at [386, 104] on input "text" at bounding box center [405, 106] width 85 height 7
paste input "10,249,382"
type input "10,249,382"
click at [108, 129] on body "Fulcrum Lending Pipeline Dashboard Portfolio Quotes Search Users Activity Accou…" at bounding box center [254, 218] width 508 height 436
click at [119, 142] on li "Low-Rise (1-3 stories)" at bounding box center [121, 144] width 90 height 9
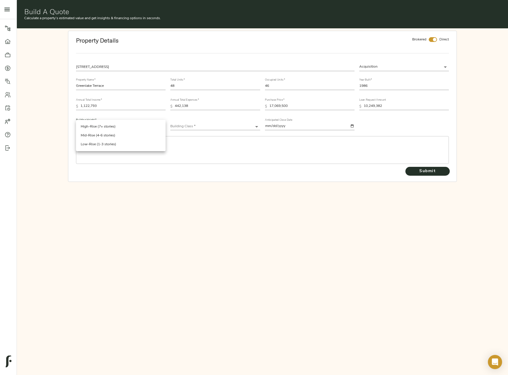
type input "Low-Rise"
click at [238, 127] on body "Fulcrum Lending Pipeline Dashboard Portfolio Quotes Search Users Activity Accou…" at bounding box center [254, 218] width 508 height 436
click at [212, 160] on li "Class B-" at bounding box center [215, 162] width 90 height 9
type input "Class B-"
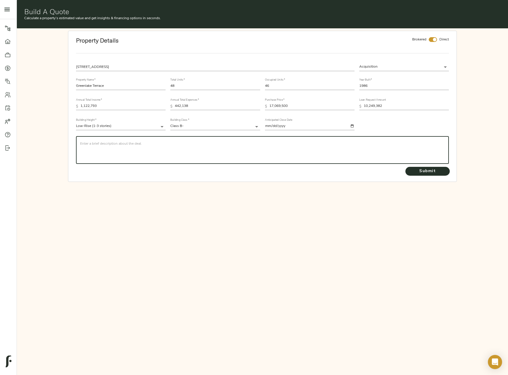
click at [115, 147] on textarea at bounding box center [262, 150] width 364 height 17
paste textarea "All 48-units units are 2/1 averaging ~850SF Structured garage parking- 54 stall…"
click at [112, 145] on textarea "All 48-units units are 2/1 averaging ~850SF Structured garage parking- 54 stall…" at bounding box center [262, 150] width 364 height 17
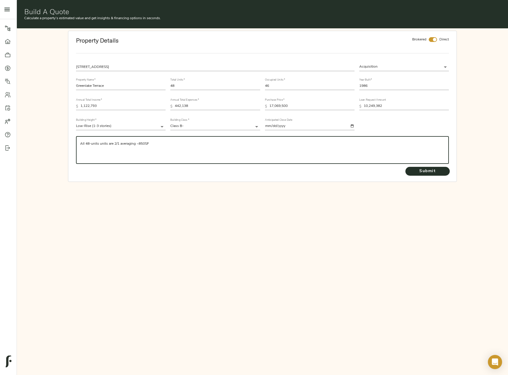
click at [105, 155] on textarea "All 48-units units are 2/1 averaging ~850SF Structured garage parking- 54 stall…" at bounding box center [262, 150] width 364 height 17
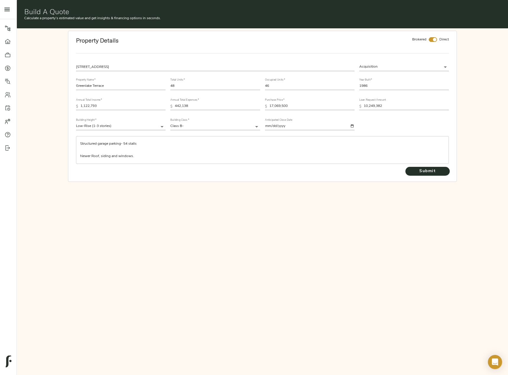
click at [153, 160] on div "All 48-units units are 2/1 averaging ~850SF Structured garage parking- 54 stall…" at bounding box center [262, 150] width 372 height 28
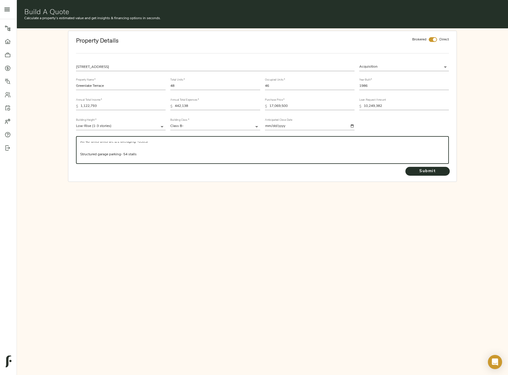
click at [156, 156] on textarea "All 48-units units are 2/1 averaging ~850SF Structured garage parking- 54 stall…" at bounding box center [262, 150] width 364 height 17
click at [81, 142] on textarea "All 48-units units are 2/1 averaging ~850SF Structured garage parking- 54 stall…" at bounding box center [262, 150] width 364 height 17
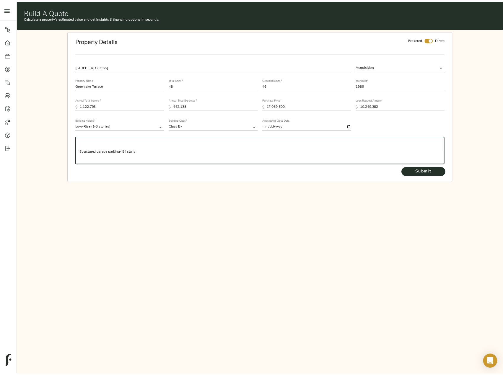
scroll to position [21, 0]
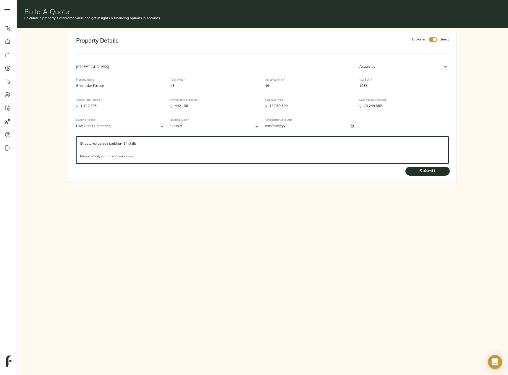
type textarea "From Chris Moyer at Cush Wake All 48-units units are 2/1 averaging ~850SF Struc…"
click at [433, 40] on input "checkbox" at bounding box center [434, 39] width 14 height 5
checkbox input "false"
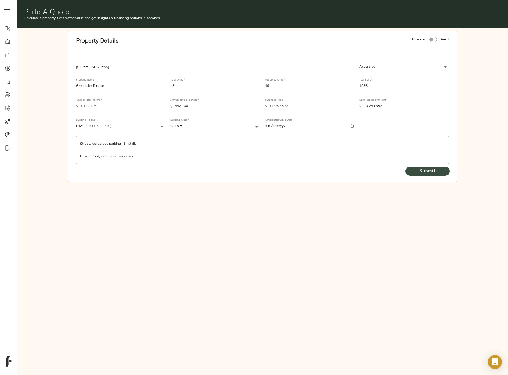
click at [439, 173] on span "Submit" at bounding box center [427, 171] width 33 height 7
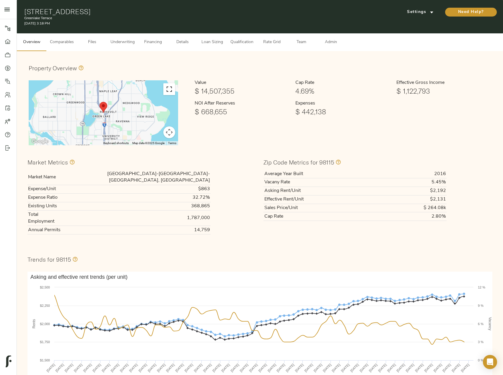
click at [168, 89] on button "Toggle fullscreen view" at bounding box center [169, 89] width 12 height 12
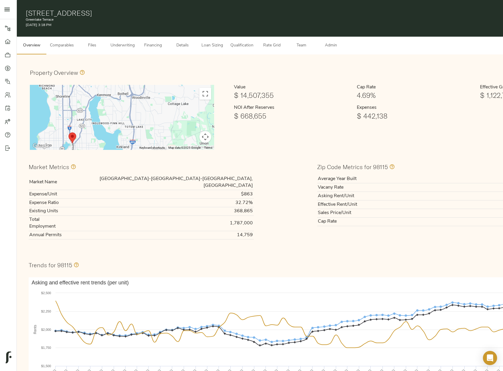
click at [128, 38] on button "Underwriting" at bounding box center [122, 46] width 31 height 18
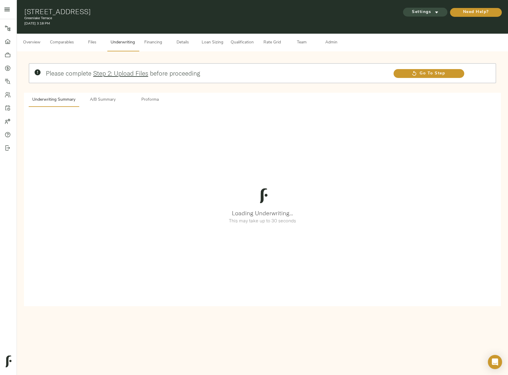
click at [423, 12] on span "Settings" at bounding box center [425, 12] width 33 height 7
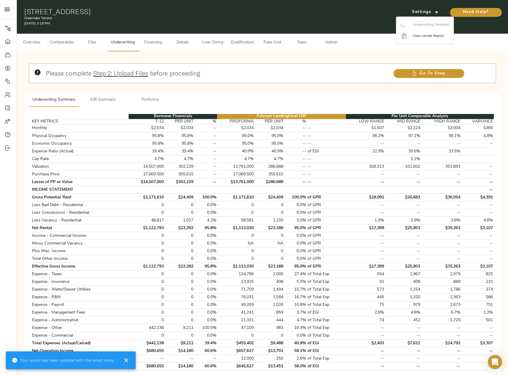
click at [425, 24] on ul "Underwriting Template View Lender Report" at bounding box center [424, 30] width 57 height 27
click at [339, 83] on div at bounding box center [254, 187] width 508 height 375
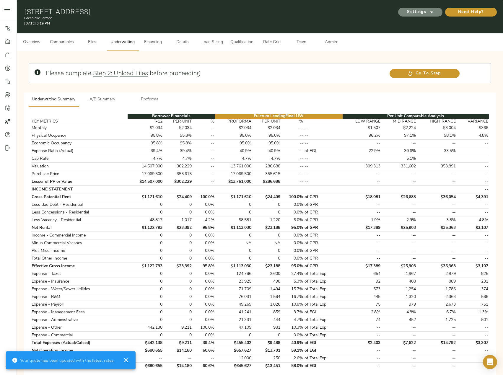
click at [428, 9] on span "Settings" at bounding box center [420, 12] width 33 height 7
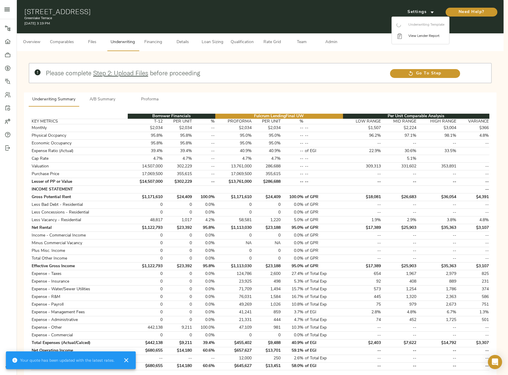
click at [344, 81] on div at bounding box center [254, 187] width 508 height 375
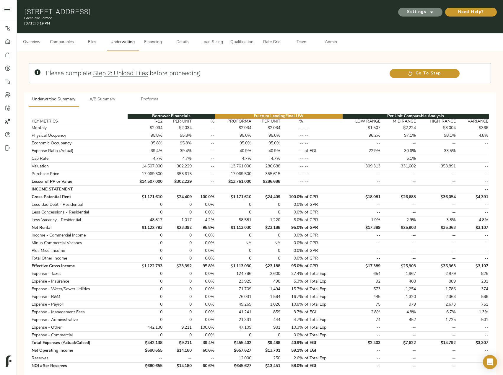
click at [419, 9] on span "Settings" at bounding box center [420, 12] width 33 height 7
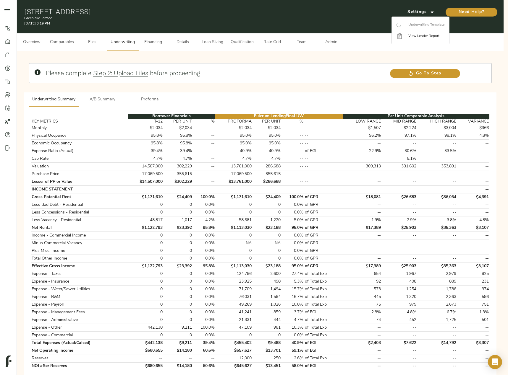
click at [430, 25] on ul "Underwriting Template View Lender Report" at bounding box center [420, 30] width 57 height 27
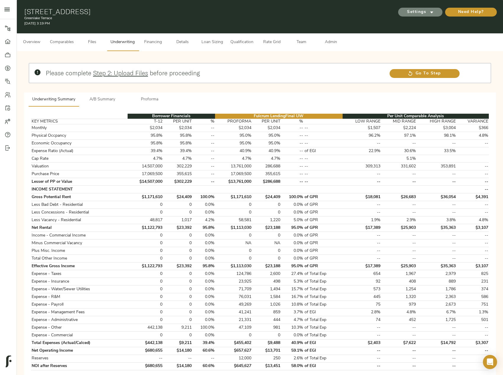
click at [430, 13] on icon "submit" at bounding box center [432, 12] width 6 height 6
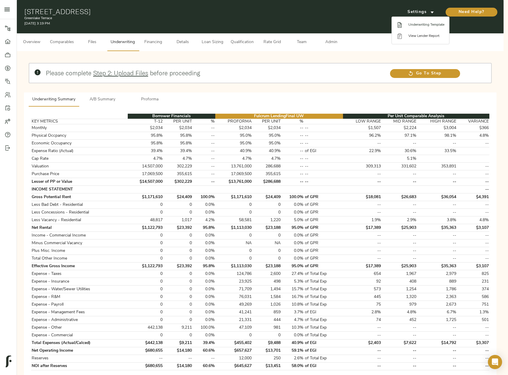
click at [426, 29] on li "Underwriting Template" at bounding box center [420, 24] width 57 height 11
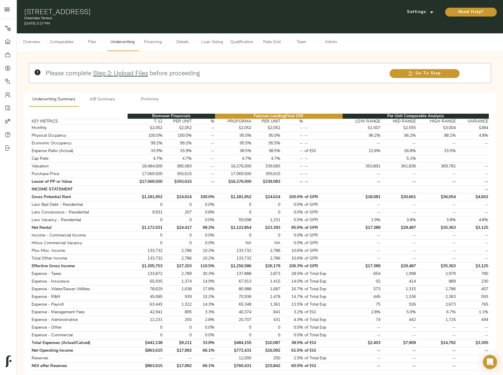
click at [148, 95] on button "Proforma" at bounding box center [149, 99] width 47 height 14
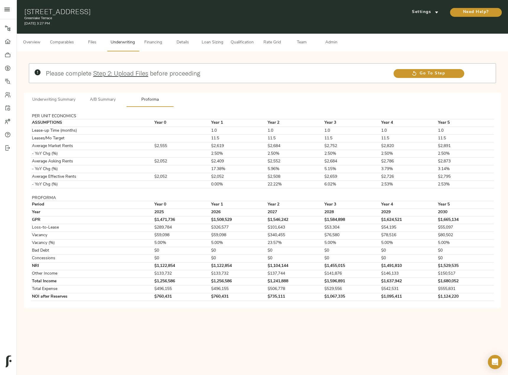
click at [116, 97] on span "A/B Summary" at bounding box center [102, 99] width 40 height 7
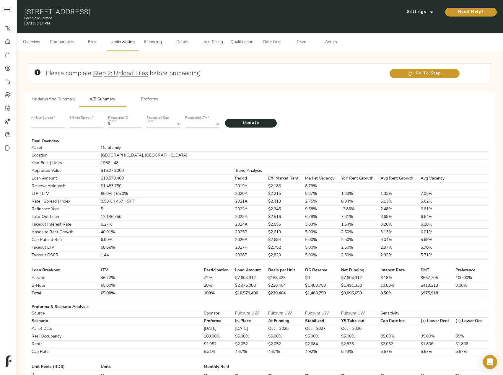
click at [62, 100] on span "Underwriting Summary" at bounding box center [53, 99] width 43 height 7
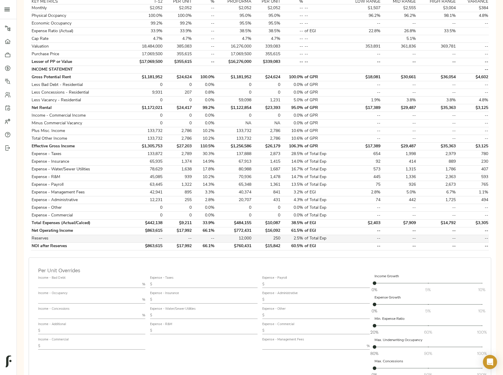
scroll to position [148, 0]
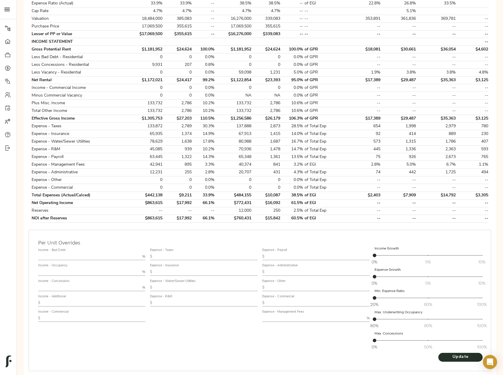
click at [286, 316] on input "text" at bounding box center [313, 318] width 102 height 7
type input "3"
click at [439, 353] on button "Update" at bounding box center [461, 357] width 44 height 9
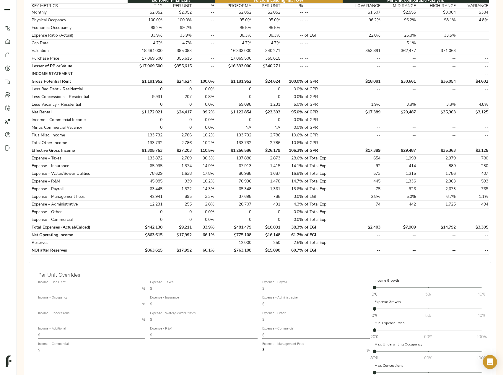
scroll to position [118, 0]
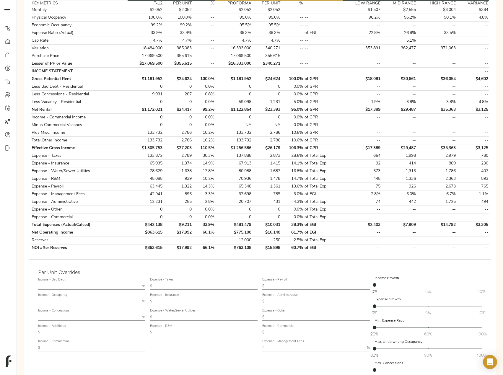
click at [194, 330] on input "text" at bounding box center [206, 332] width 103 height 7
paste input "967"
type input "967"
click at [289, 303] on input "text" at bounding box center [318, 301] width 103 height 7
paste input "262"
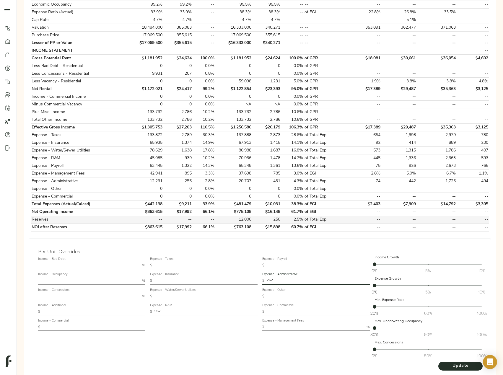
scroll to position [173, 0]
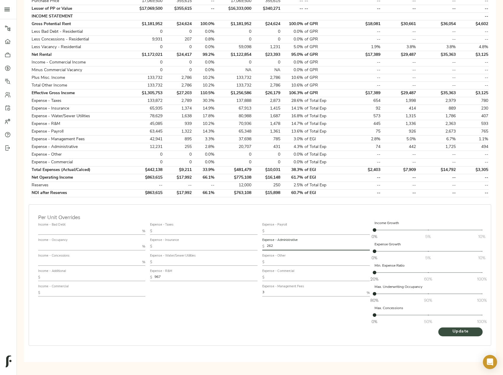
type input "262"
click at [466, 332] on span "Update" at bounding box center [460, 331] width 33 height 7
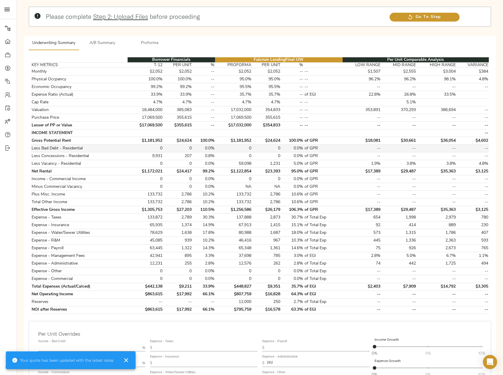
scroll to position [59, 0]
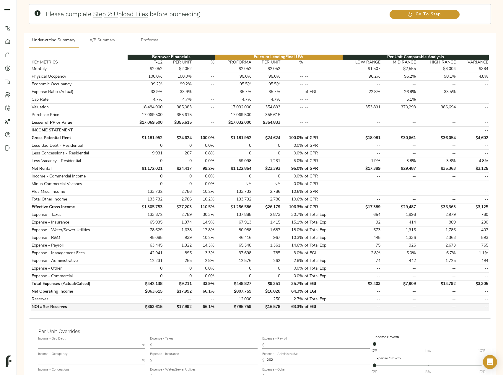
click at [246, 306] on td "$795,759" at bounding box center [233, 307] width 37 height 8
copy td "795,759"
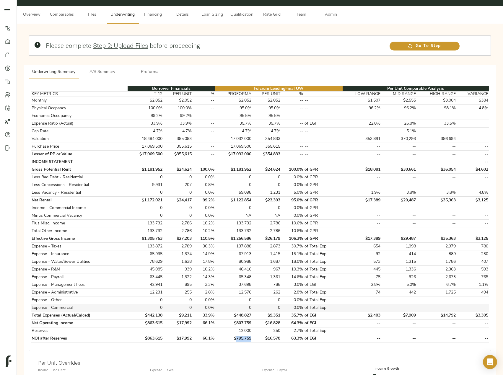
scroll to position [0, 0]
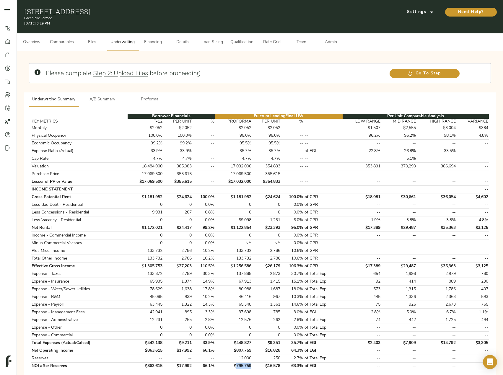
click at [100, 105] on button "A/B Summary" at bounding box center [102, 99] width 47 height 14
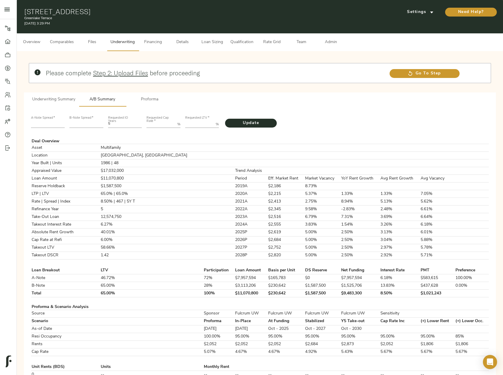
click at [48, 124] on input "number" at bounding box center [48, 124] width 34 height 7
type input "235"
click at [98, 127] on input "number" at bounding box center [86, 124] width 34 height 7
type input "625"
click at [171, 125] on Rate "1" at bounding box center [161, 124] width 28 height 7
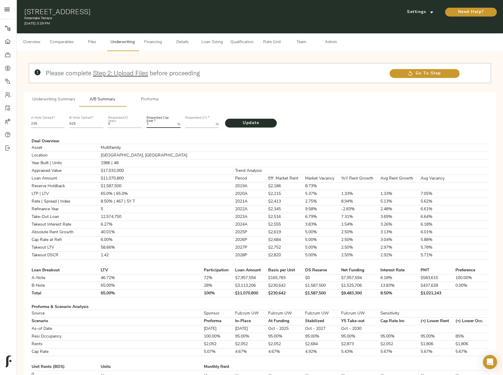
drag, startPoint x: 163, startPoint y: 126, endPoint x: 140, endPoint y: 126, distance: 22.8
click at [140, 126] on div "A-Note Spread   * 235 B-Note Spread   * 625 Requested IO Years 5 Requested Cap …" at bounding box center [260, 121] width 463 height 20
type Rate "6"
click at [214, 123] on div "%" at bounding box center [202, 124] width 34 height 7
click at [189, 125] on LTV "Requested LTV   *" at bounding box center [199, 124] width 28 height 7
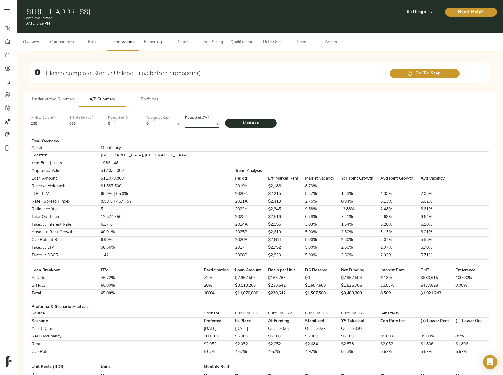
paste LTV "80.7315"
type LTV "80.7315"
click at [239, 122] on span "Update" at bounding box center [251, 123] width 40 height 7
click at [153, 102] on span "Proforma" at bounding box center [150, 99] width 40 height 7
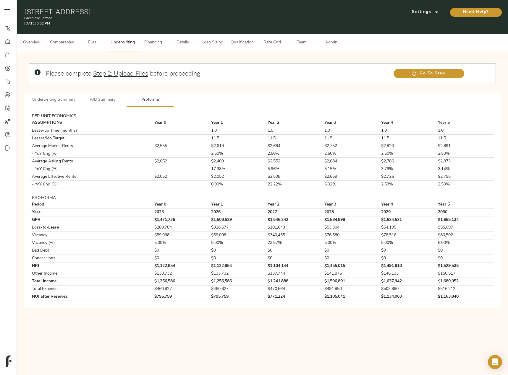
click at [49, 105] on button "Underwriting Summary" at bounding box center [54, 100] width 50 height 14
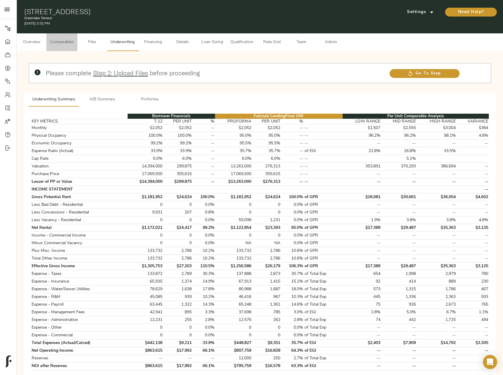
click at [53, 40] on span "Comparables" at bounding box center [62, 42] width 24 height 7
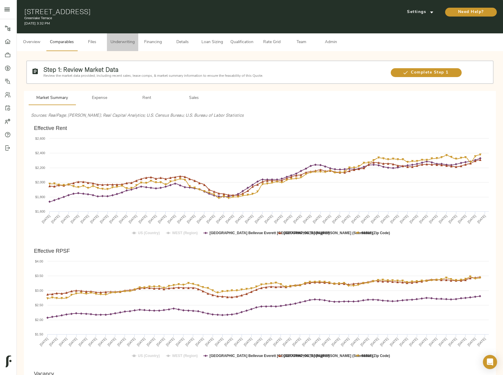
click at [115, 39] on span "Underwriting" at bounding box center [123, 42] width 24 height 7
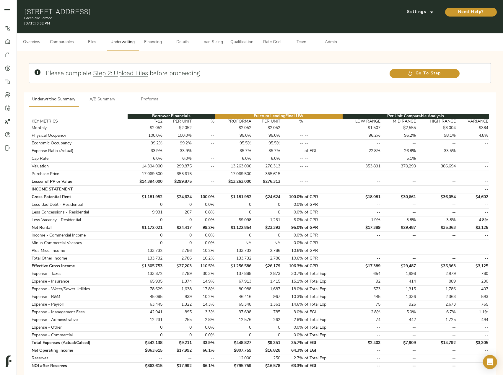
click at [114, 97] on span "A/B Summary" at bounding box center [102, 99] width 40 height 7
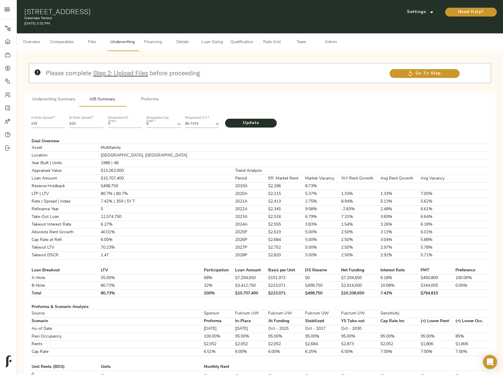
drag, startPoint x: 90, startPoint y: 124, endPoint x: 67, endPoint y: 126, distance: 23.1
click at [67, 126] on div "B-Note Spread   * 625" at bounding box center [86, 121] width 39 height 20
type input "592"
drag, startPoint x: 161, startPoint y: 124, endPoint x: 139, endPoint y: 129, distance: 22.1
click at [139, 129] on p "A-Note Spread   * 235 B-Note Spread   * 592 Requested IO Years 5 Requested Cap …" at bounding box center [260, 379] width 458 height 537
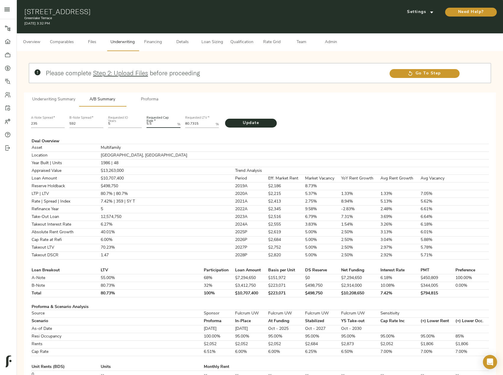
type Rate "5.5"
drag, startPoint x: 203, startPoint y: 124, endPoint x: 158, endPoint y: 123, distance: 44.9
click at [159, 123] on div "A-Note Spread   * 235 B-Note Spread   * 592 Requested IO Years 5 Requested Cap …" at bounding box center [260, 121] width 463 height 20
paste LTV "75.9226"
click at [258, 123] on span "Update" at bounding box center [251, 123] width 40 height 7
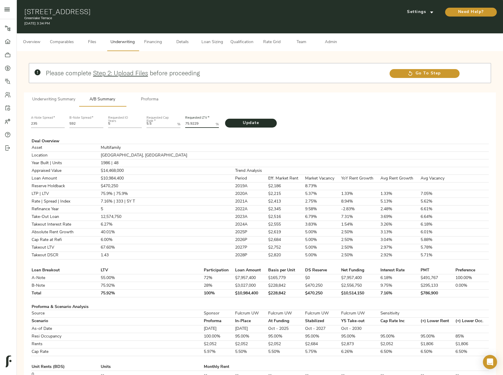
drag, startPoint x: 209, startPoint y: 123, endPoint x: 161, endPoint y: 120, distance: 48.2
click at [185, 121] on LTV "75.9229" at bounding box center [199, 124] width 28 height 7
drag, startPoint x: 202, startPoint y: 124, endPoint x: 138, endPoint y: 119, distance: 64.9
click at [139, 119] on div "A-Note Spread   * 235 B-Note Spread   * 592 Requested IO Years 5 Requested Cap …" at bounding box center [260, 121] width 463 height 20
paste LTV "6.0055"
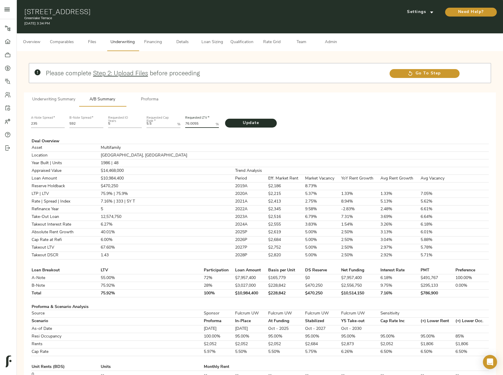
type LTV "76.0055"
click at [84, 125] on input "592" at bounding box center [86, 124] width 34 height 7
type input "593"
click at [225, 119] on button "Update" at bounding box center [251, 123] width 52 height 9
click at [56, 43] on span "Comparables" at bounding box center [62, 42] width 24 height 7
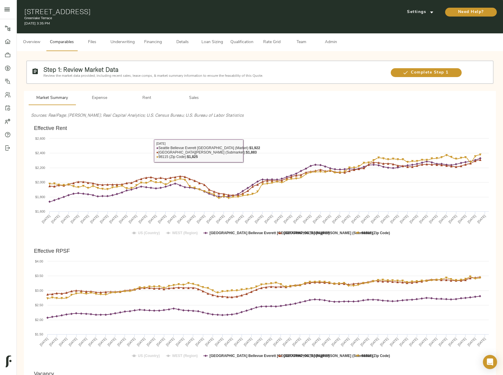
click at [152, 100] on span "Rent" at bounding box center [147, 98] width 40 height 7
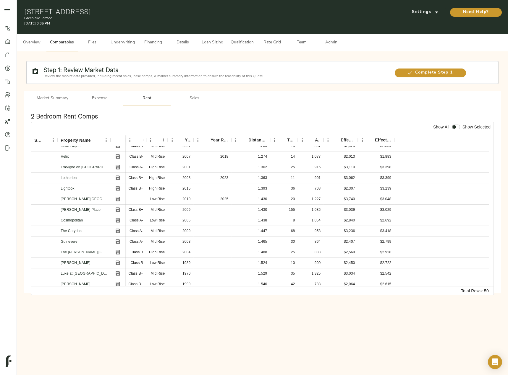
scroll to position [207, 0]
click at [120, 254] on icon "Save" at bounding box center [118, 253] width 6 height 6
click at [121, 262] on icon "Save" at bounding box center [119, 264] width 4 height 4
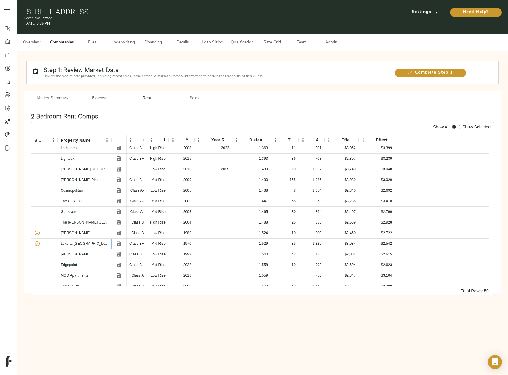
scroll to position [236, 0]
click at [121, 244] on icon "Save" at bounding box center [119, 245] width 6 height 6
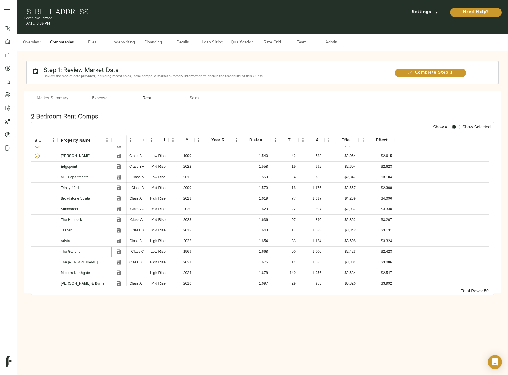
click at [121, 251] on icon "Save" at bounding box center [119, 252] width 4 height 4
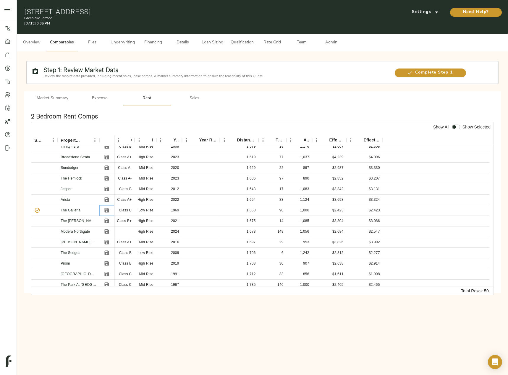
scroll to position [384, 0]
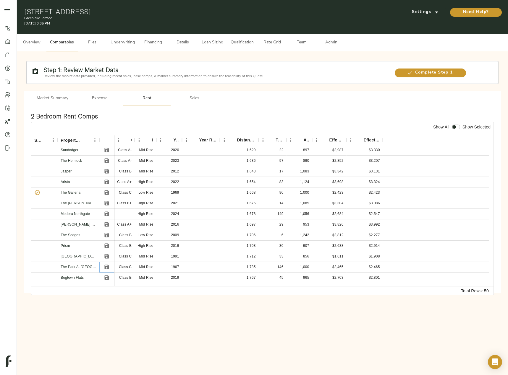
click at [110, 265] on button "Save" at bounding box center [106, 267] width 9 height 9
click at [460, 124] on div at bounding box center [455, 128] width 11 height 8
click at [455, 128] on input "checkbox" at bounding box center [454, 127] width 14 height 5
checkbox input "true"
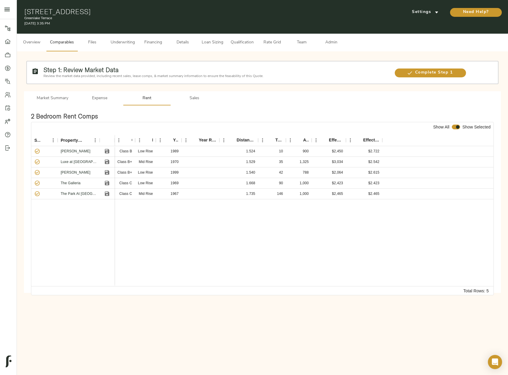
scroll to position [0, 0]
click at [427, 13] on span "Settings" at bounding box center [425, 12] width 33 height 7
click at [426, 22] on span "Underwriting Template" at bounding box center [431, 24] width 36 height 5
click at [186, 99] on div at bounding box center [254, 187] width 508 height 375
click at [194, 95] on span "Sales" at bounding box center [194, 98] width 40 height 7
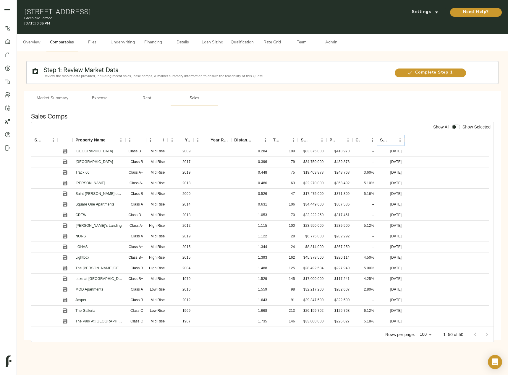
click at [387, 138] on button "Sort" at bounding box center [391, 140] width 8 height 8
click at [391, 138] on icon "Sort" at bounding box center [391, 140] width 5 height 5
click at [67, 152] on icon "Save" at bounding box center [65, 151] width 6 height 6
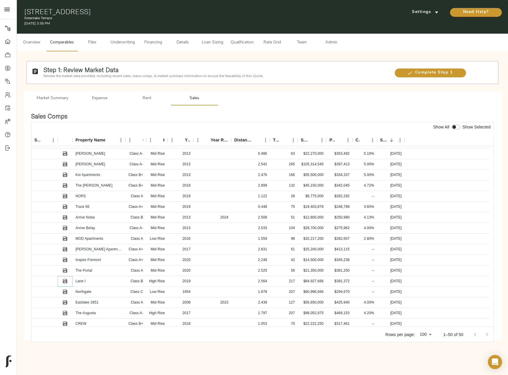
click at [68, 280] on icon "Save" at bounding box center [65, 281] width 6 height 6
click at [64, 292] on icon "Save" at bounding box center [65, 292] width 4 height 4
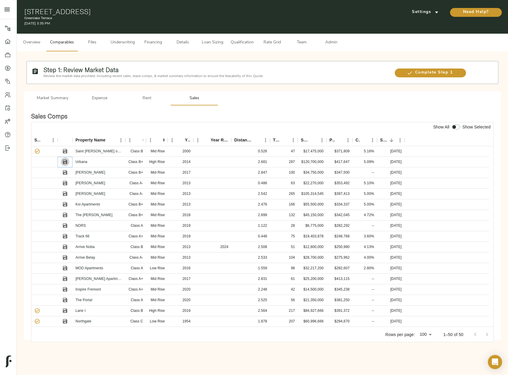
click at [66, 160] on icon "Save" at bounding box center [65, 162] width 4 height 4
click at [63, 181] on icon "Save" at bounding box center [65, 183] width 6 height 6
click at [460, 127] on div at bounding box center [455, 128] width 11 height 8
click at [455, 126] on input "checkbox" at bounding box center [454, 127] width 14 height 5
checkbox input "true"
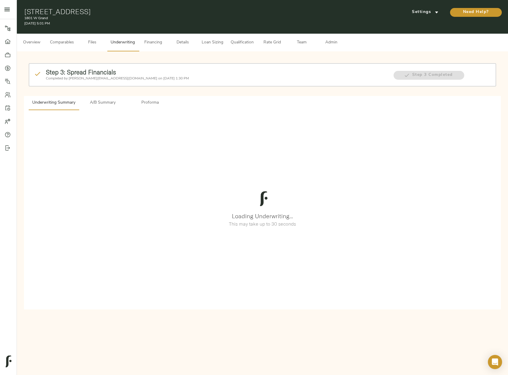
click at [61, 43] on span "Comparables" at bounding box center [62, 42] width 24 height 7
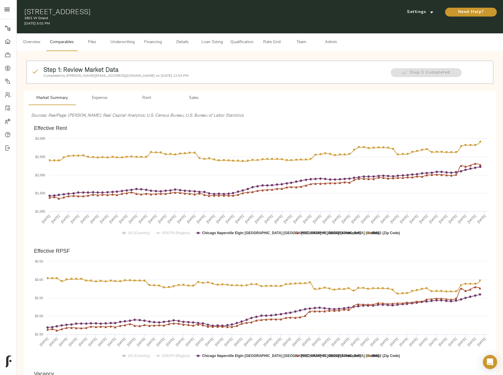
click at [111, 41] on span "Underwriting" at bounding box center [123, 42] width 24 height 7
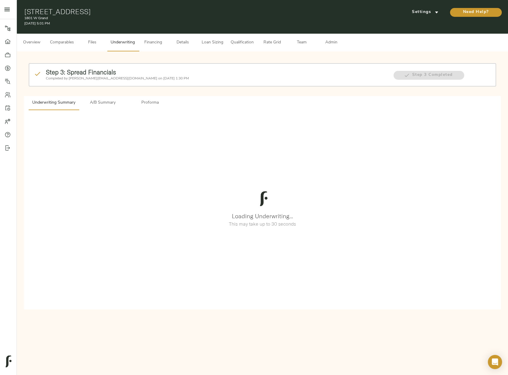
click at [105, 100] on span "A/B Summary" at bounding box center [102, 102] width 40 height 7
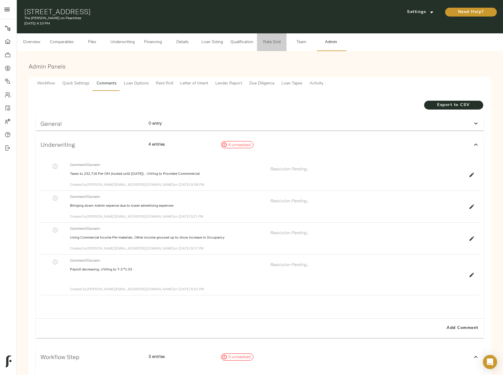
click at [273, 40] on span "Rate Grid" at bounding box center [272, 42] width 22 height 7
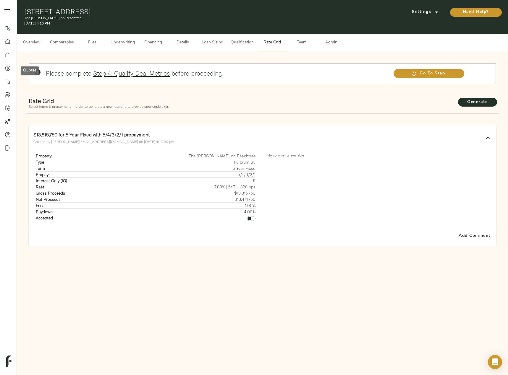
click at [9, 66] on icon at bounding box center [7, 68] width 5 height 5
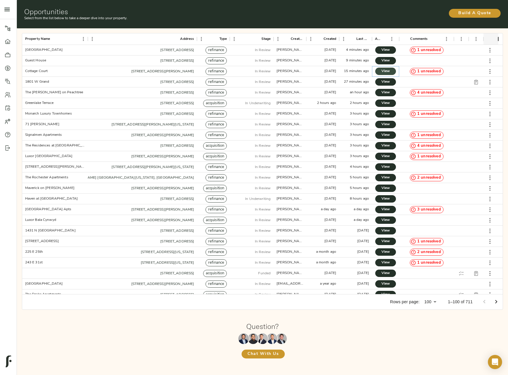
click at [384, 72] on span "View" at bounding box center [385, 71] width 9 height 6
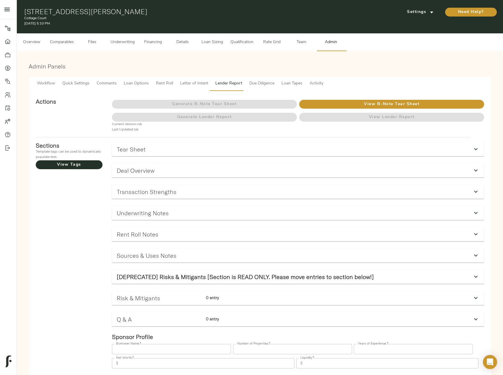
click at [121, 46] on button "Underwriting" at bounding box center [122, 42] width 31 height 18
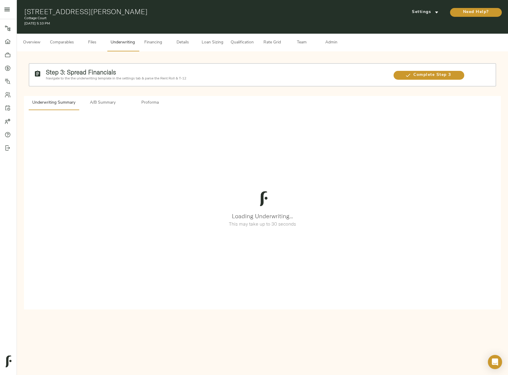
click at [106, 105] on span "A/B Summary" at bounding box center [102, 102] width 40 height 7
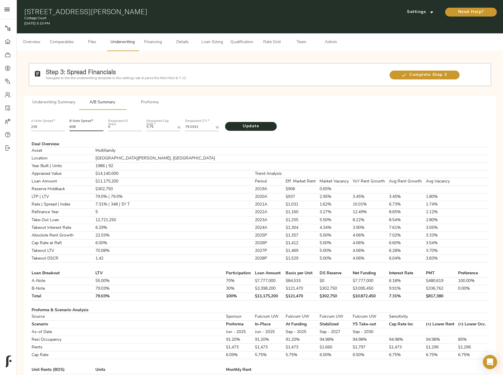
drag, startPoint x: 90, startPoint y: 126, endPoint x: 62, endPoint y: 130, distance: 28.0
click at [62, 130] on div "A-Note Spread   * 235 B-Note Spread   * 608 Requested IO Years 5 Requested Cap …" at bounding box center [260, 125] width 463 height 20
type input "661"
click at [69, 42] on span "Comparables" at bounding box center [62, 42] width 24 height 7
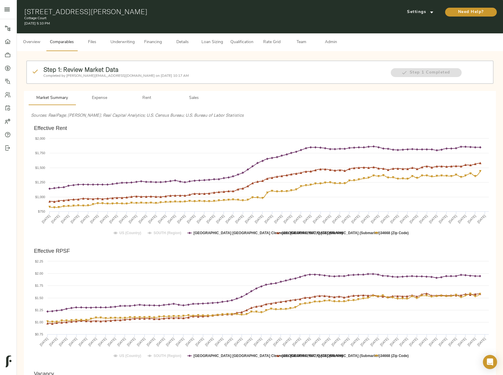
click at [112, 40] on span "Underwriting" at bounding box center [123, 42] width 24 height 7
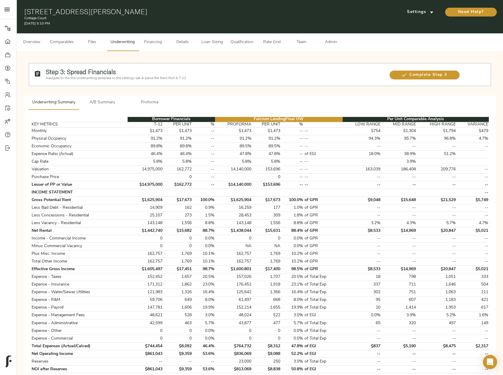
click at [111, 99] on span "A/B Summary" at bounding box center [102, 102] width 40 height 7
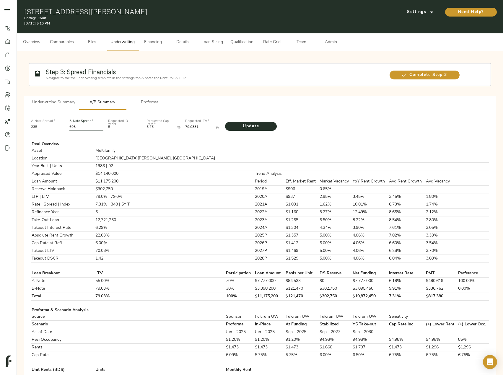
drag, startPoint x: 87, startPoint y: 128, endPoint x: 58, endPoint y: 128, distance: 29.3
click at [58, 128] on div "A-Note Spread   * 235 B-Note Spread   * 608 Requested IO Years 5 Requested Cap …" at bounding box center [260, 125] width 463 height 20
type input "686"
drag, startPoint x: 158, startPoint y: 128, endPoint x: 132, endPoint y: 126, distance: 26.1
click at [132, 126] on div "A-Note Spread   * 235 B-Note Spread   * 686 Requested IO Years 5 Requested Cap …" at bounding box center [260, 125] width 463 height 20
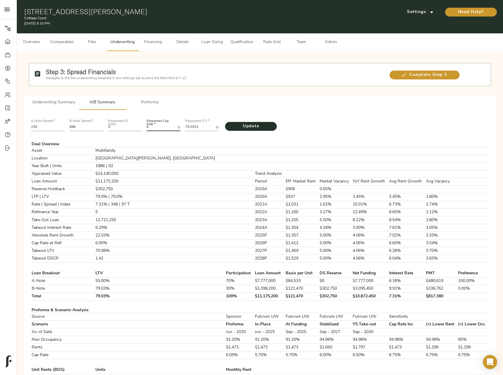
type Rate "6"
drag, startPoint x: 204, startPoint y: 125, endPoint x: 163, endPoint y: 125, distance: 40.8
click at [163, 125] on div "A-Note Spread   * 235 B-Note Spread   * 686 Requested IO Years 5 Requested Cap …" at bounding box center [260, 125] width 463 height 20
paste LTV "3332"
type LTV "79.3332"
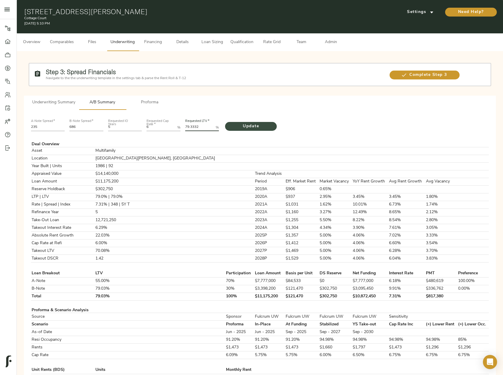
click at [251, 124] on span "Update" at bounding box center [251, 126] width 40 height 7
click at [266, 42] on span "Rate Grid" at bounding box center [272, 42] width 22 height 7
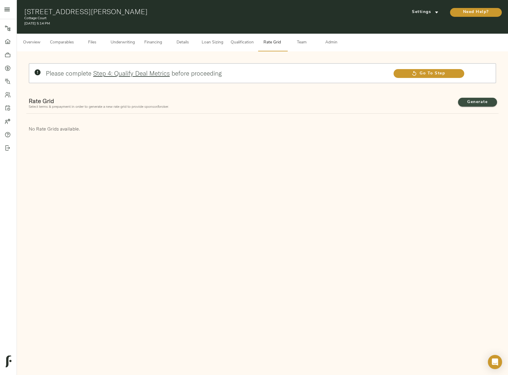
click at [480, 99] on span "Generate" at bounding box center [477, 102] width 27 height 7
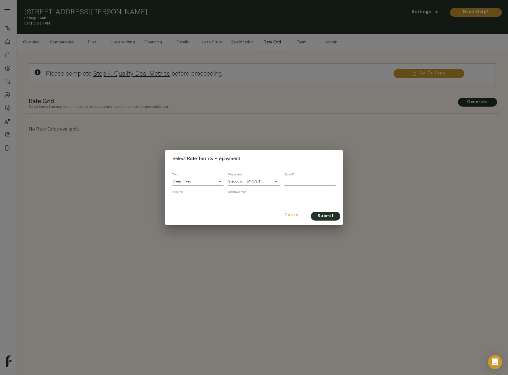
click at [287, 215] on span "Cancel" at bounding box center [292, 215] width 28 height 7
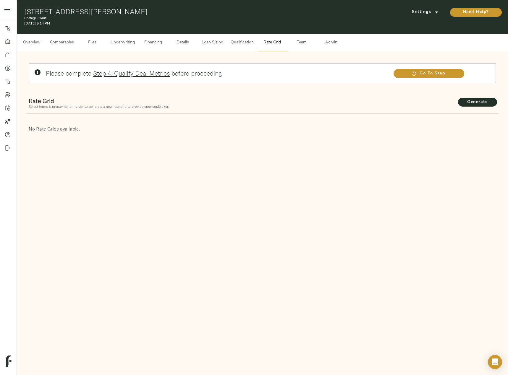
click at [129, 41] on span "Underwriting" at bounding box center [123, 42] width 24 height 7
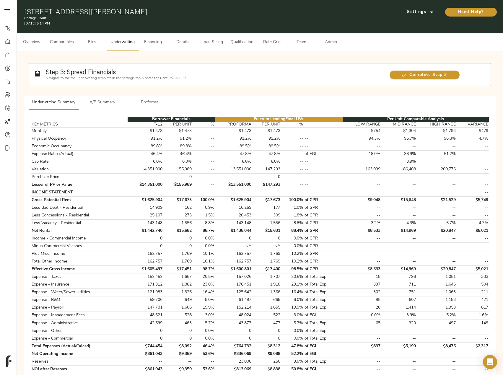
click at [105, 103] on span "A/B Summary" at bounding box center [102, 102] width 40 height 7
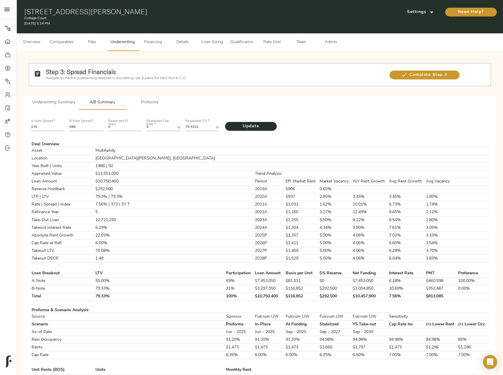
click at [272, 40] on span "Rate Grid" at bounding box center [272, 42] width 22 height 7
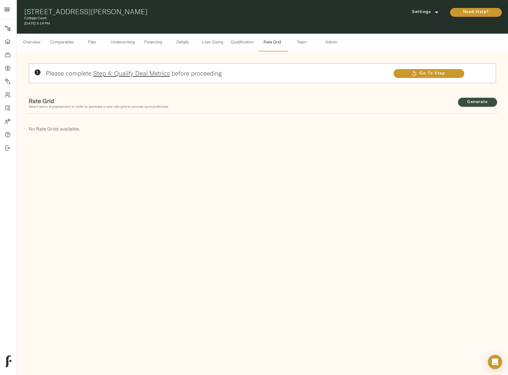
click at [466, 103] on span "Generate" at bounding box center [477, 102] width 27 height 7
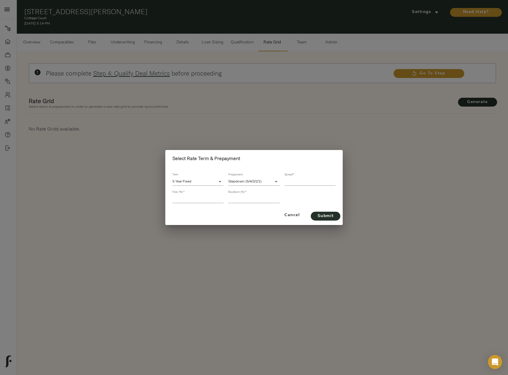
click at [304, 182] on input "number" at bounding box center [309, 182] width 51 height 8
type input "373"
click at [204, 200] on input "number" at bounding box center [197, 199] width 51 height 8
type input "1"
click at [241, 201] on input "number" at bounding box center [253, 199] width 51 height 8
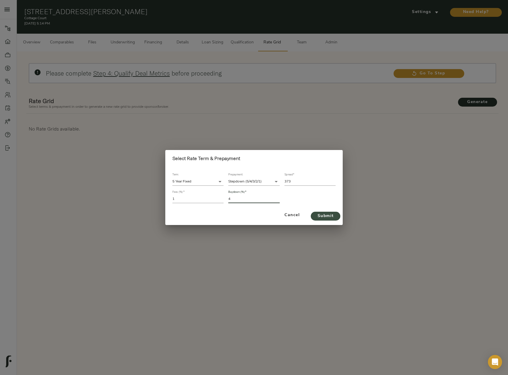
type input "4"
click at [332, 213] on span "Submit" at bounding box center [326, 216] width 18 height 7
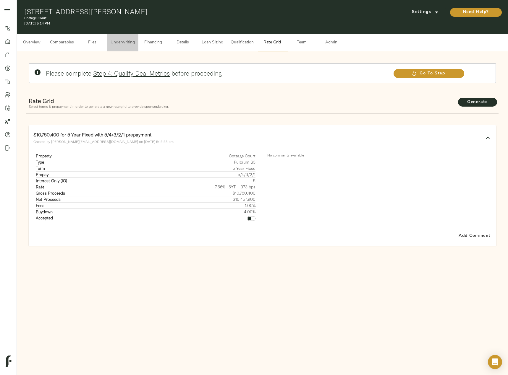
click at [123, 39] on span "Underwriting" at bounding box center [123, 42] width 24 height 7
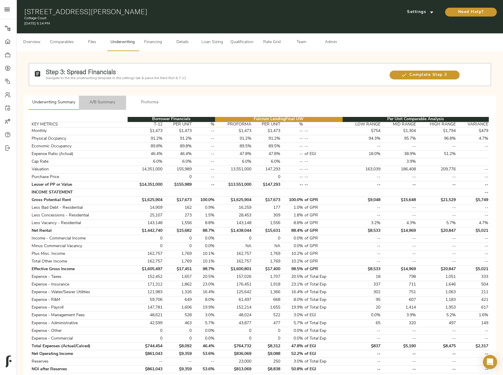
click at [102, 101] on span "A/B Summary" at bounding box center [102, 102] width 40 height 7
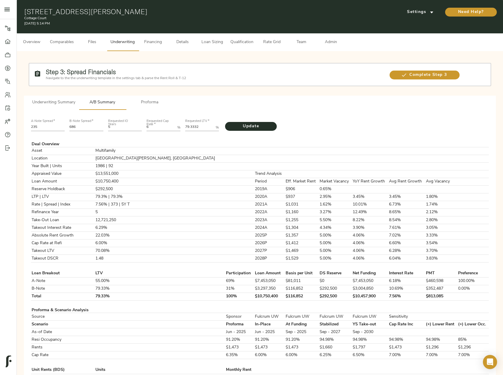
click at [272, 43] on span "Rate Grid" at bounding box center [272, 42] width 22 height 7
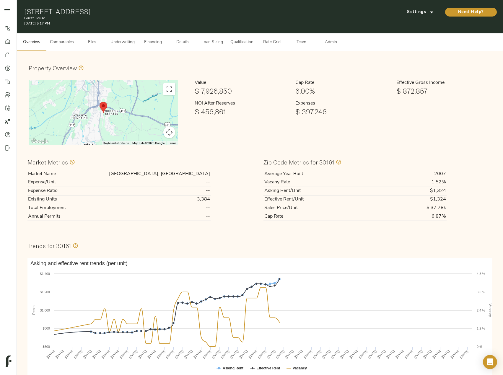
click at [112, 41] on span "Underwriting" at bounding box center [123, 42] width 24 height 7
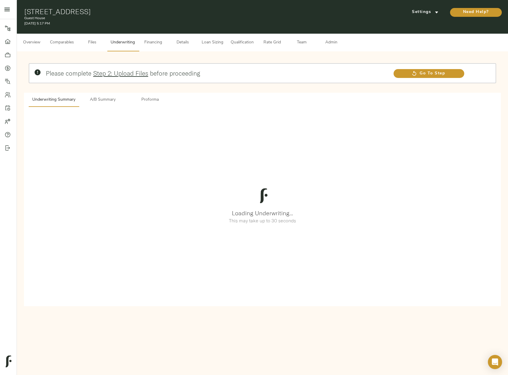
click at [104, 96] on button "A/B Summary" at bounding box center [102, 100] width 47 height 14
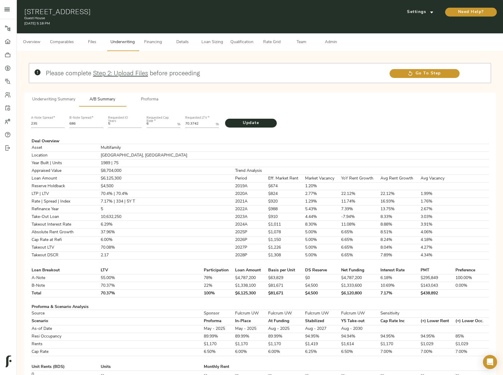
drag, startPoint x: 57, startPoint y: 112, endPoint x: 61, endPoint y: 101, distance: 11.3
click at [57, 111] on div "A-Note Spread   * 235" at bounding box center [48, 121] width 39 height 20
click at [61, 101] on span "Underwriting Summary" at bounding box center [53, 99] width 43 height 7
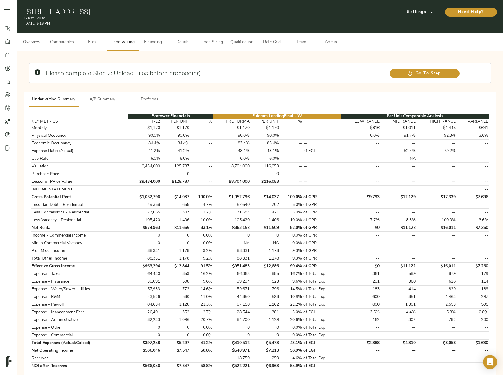
click at [266, 41] on span "Rate Grid" at bounding box center [272, 42] width 22 height 7
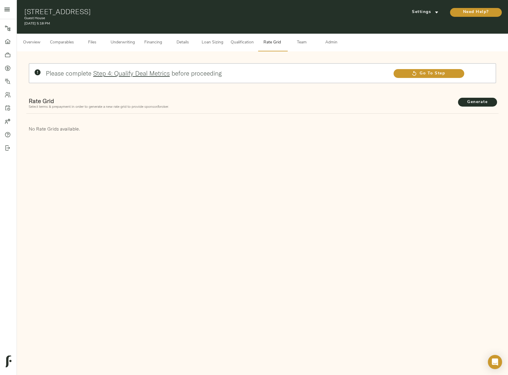
click at [130, 44] on span "Underwriting" at bounding box center [123, 42] width 24 height 7
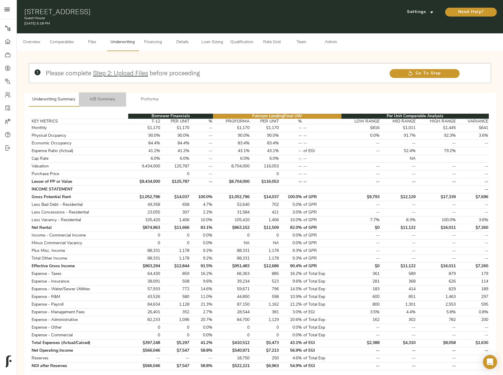
click at [114, 99] on span "A/B Summary" at bounding box center [102, 99] width 40 height 7
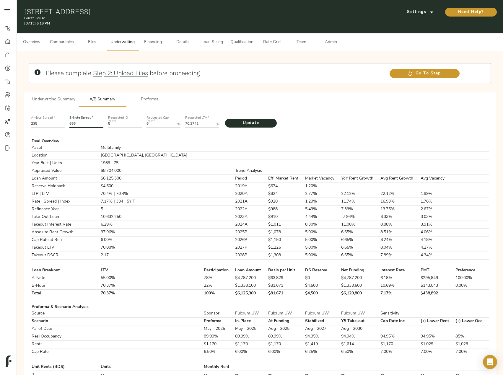
drag, startPoint x: 88, startPoint y: 125, endPoint x: 69, endPoint y: 125, distance: 18.6
click at [69, 125] on div "B-Note Spread   * 686" at bounding box center [86, 121] width 39 height 20
type input "694"
drag, startPoint x: 203, startPoint y: 122, endPoint x: 181, endPoint y: 121, distance: 22.2
click at [181, 121] on div "A-Note Spread   * 235 B-Note Spread   * 694 Requested IO Years 5 Requested Cap …" at bounding box center [260, 121] width 463 height 20
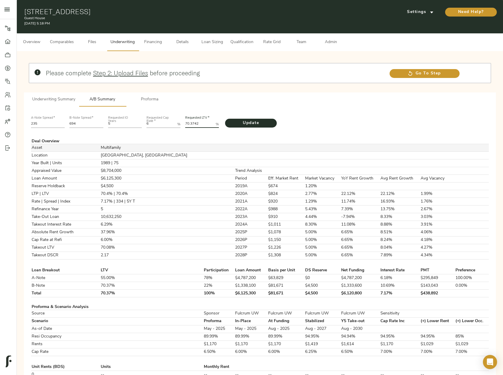
paste LTV "69.8674"
type LTV "69.8674"
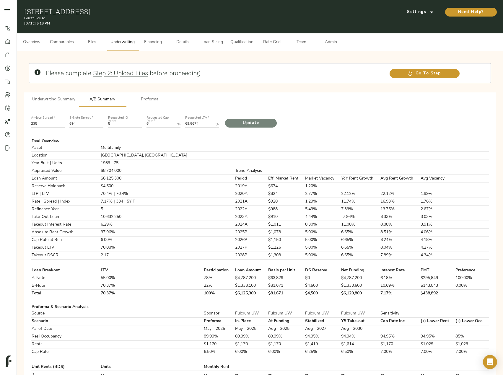
click at [253, 122] on span "Update" at bounding box center [251, 123] width 40 height 7
click at [84, 125] on input "694" at bounding box center [86, 124] width 34 height 7
type input "687"
click at [203, 128] on LTV "69.8674" at bounding box center [199, 124] width 28 height 7
drag, startPoint x: 204, startPoint y: 125, endPoint x: 161, endPoint y: 125, distance: 43.1
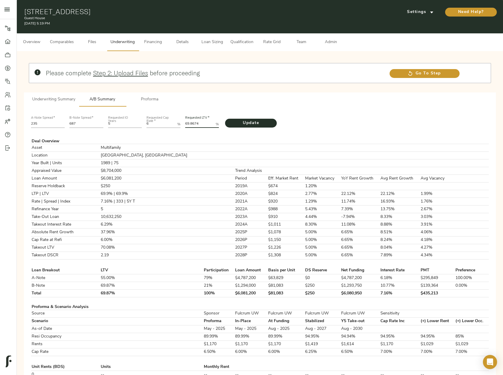
click at [161, 125] on div "A-Note Spread   * 235 B-Note Spread   * 687 Requested IO Years 5 Requested Cap …" at bounding box center [260, 121] width 463 height 20
paste LTV "5722"
type LTV "69.5722"
click at [259, 125] on span "Update" at bounding box center [251, 123] width 40 height 7
click at [278, 39] on span "Rate Grid" at bounding box center [272, 42] width 22 height 7
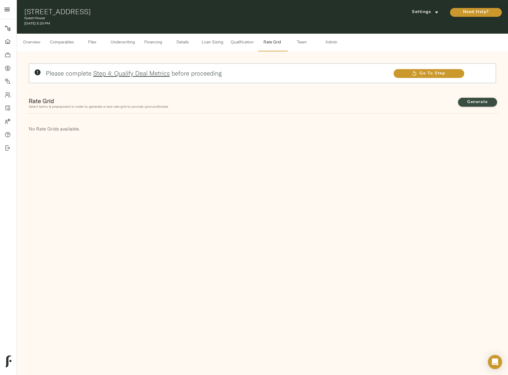
click at [464, 103] on span "Generate" at bounding box center [477, 102] width 27 height 7
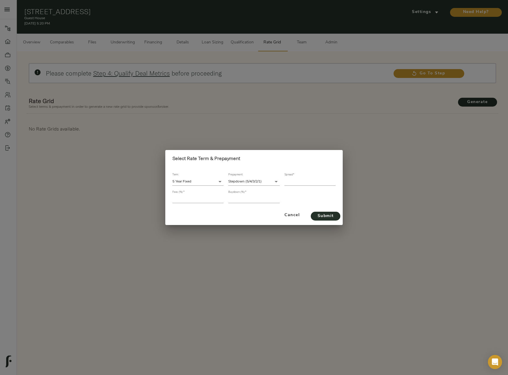
click at [305, 180] on input "number" at bounding box center [309, 182] width 51 height 8
type input "330"
click at [201, 202] on input "number" at bounding box center [197, 199] width 51 height 8
type input "1"
click at [254, 200] on input "number" at bounding box center [253, 199] width 51 height 8
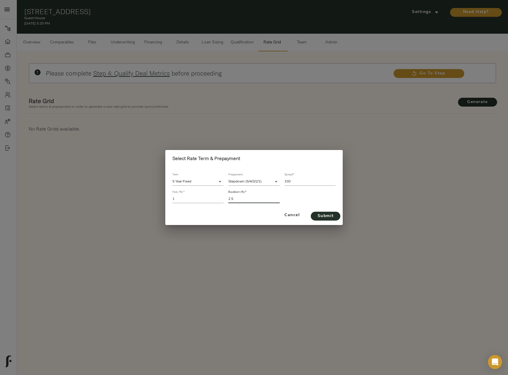
type input "2.5"
click at [311, 212] on button "Submit" at bounding box center [326, 216] width 30 height 9
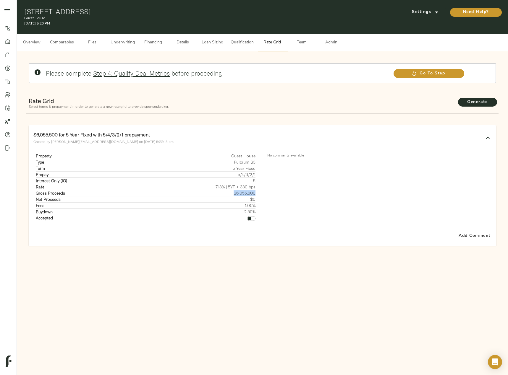
drag, startPoint x: 234, startPoint y: 193, endPoint x: 254, endPoint y: 192, distance: 20.7
click at [254, 192] on td "$6,055,500" at bounding box center [193, 193] width 123 height 6
copy td "$6,055,500"
click at [120, 42] on span "Underwriting" at bounding box center [123, 42] width 24 height 7
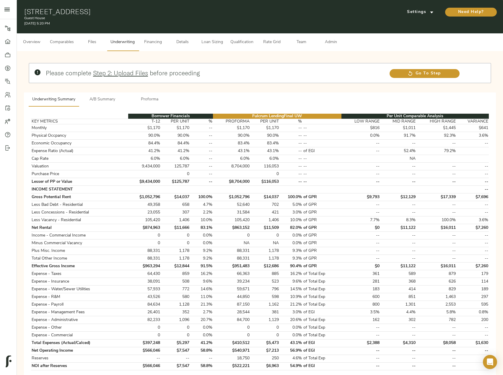
click at [106, 101] on span "A/B Summary" at bounding box center [102, 99] width 40 height 7
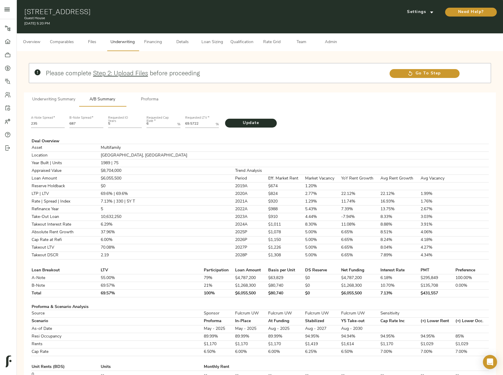
click at [147, 96] on span "Proforma" at bounding box center [150, 99] width 40 height 7
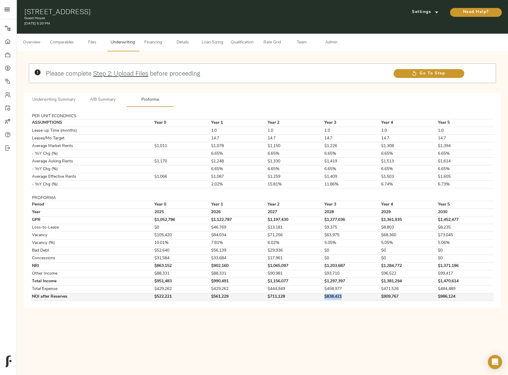
drag, startPoint x: 350, startPoint y: 297, endPoint x: 317, endPoint y: 299, distance: 33.5
click at [317, 299] on tr "NOI after Reserves $522,221 $561,229 $711,128 $838,421 $909,767 $986,124" at bounding box center [262, 297] width 462 height 8
copy tr "$838,421"
click at [105, 99] on span "A/B Summary" at bounding box center [102, 99] width 40 height 7
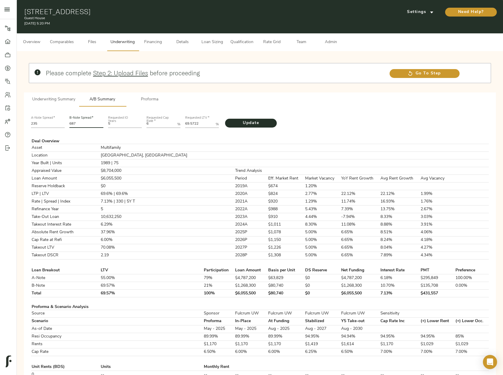
drag, startPoint x: 88, startPoint y: 124, endPoint x: 67, endPoint y: 123, distance: 21.0
click at [67, 123] on div "B-Note Spread   * 687" at bounding box center [86, 121] width 39 height 20
type input "681"
drag, startPoint x: 199, startPoint y: 126, endPoint x: 176, endPoint y: 124, distance: 24.0
click at [176, 124] on div "A-Note Spread   * 235 B-Note Spread   * 681 Requested IO Years 5 Requested Cap …" at bounding box center [260, 121] width 463 height 20
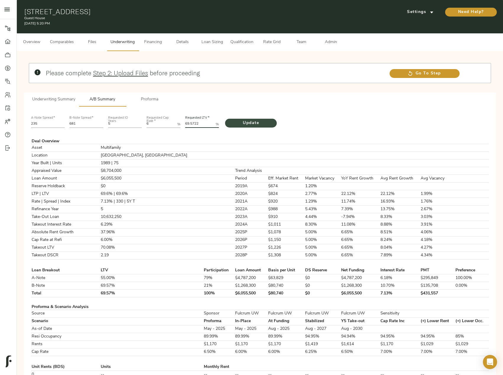
paste LTV "2819"
type LTV "69.2819"
click at [249, 120] on span "Update" at bounding box center [251, 123] width 40 height 7
drag, startPoint x: 78, startPoint y: 124, endPoint x: 59, endPoint y: 120, distance: 19.6
click at [59, 120] on div "A-Note Spread   * 235 B-Note Spread   * 681 Requested IO Years 5 Requested Cap …" at bounding box center [260, 121] width 463 height 20
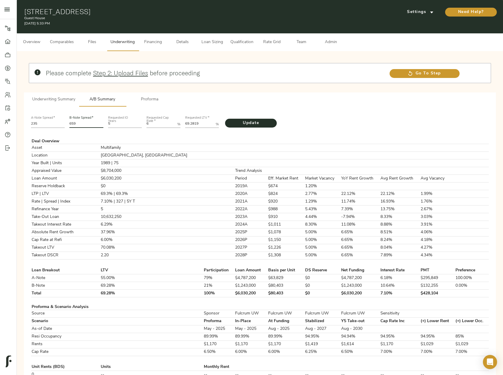
type input "659"
drag, startPoint x: 203, startPoint y: 121, endPoint x: 178, endPoint y: 120, distance: 25.7
click at [178, 120] on div "A-Note Spread   * 235 B-Note Spread   * 659 Requested IO Years 5 Requested Cap …" at bounding box center [260, 121] width 463 height 20
paste LTV "8.4396"
type LTV "68.4396"
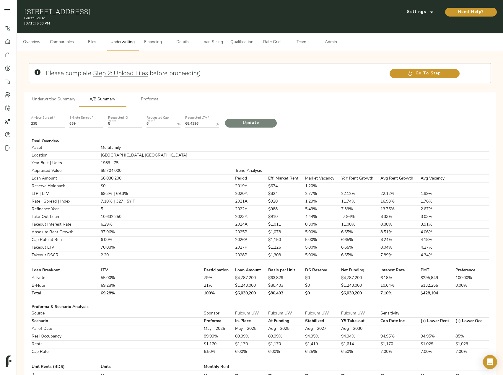
click at [255, 123] on span "Update" at bounding box center [251, 123] width 40 height 7
click at [161, 103] on span "Proforma" at bounding box center [150, 99] width 40 height 7
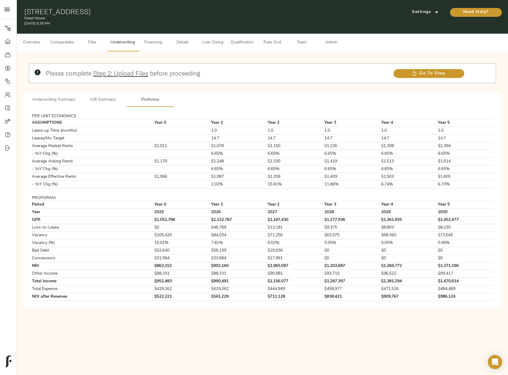
click at [283, 39] on span "Rate Grid" at bounding box center [272, 42] width 22 height 7
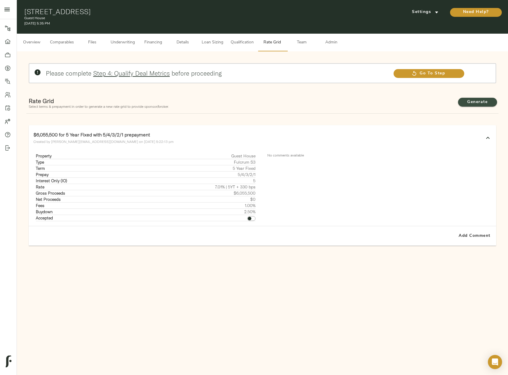
click at [490, 102] on span "Generate" at bounding box center [477, 102] width 27 height 7
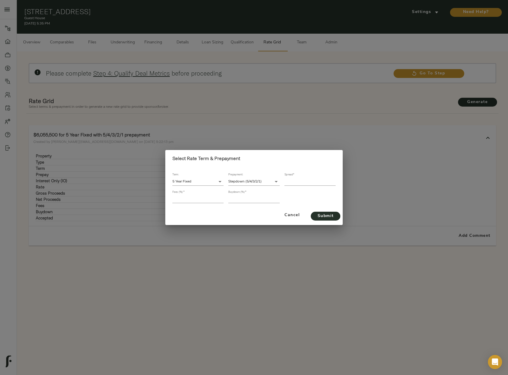
click at [294, 181] on input "number" at bounding box center [309, 182] width 51 height 8
type input "318"
click at [207, 199] on input "number" at bounding box center [197, 199] width 51 height 8
type input "1"
click at [247, 200] on input "number" at bounding box center [253, 199] width 51 height 8
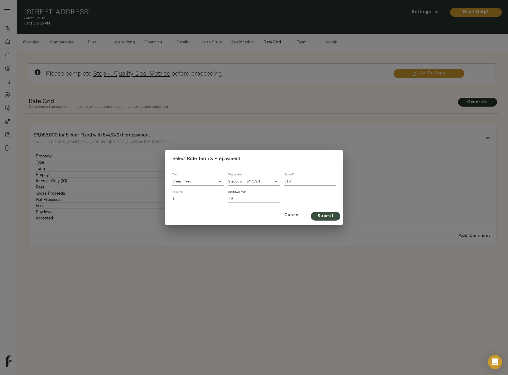
type input "2.5"
click at [330, 218] on span "Submit" at bounding box center [326, 216] width 18 height 7
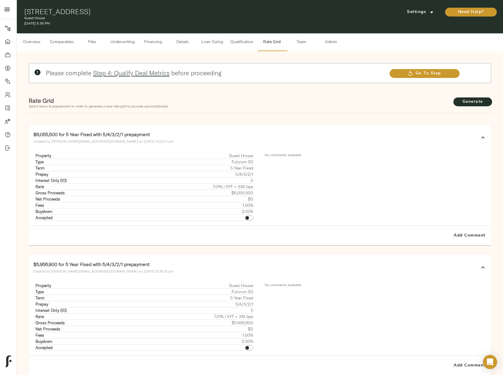
click at [484, 136] on icon at bounding box center [483, 137] width 7 height 7
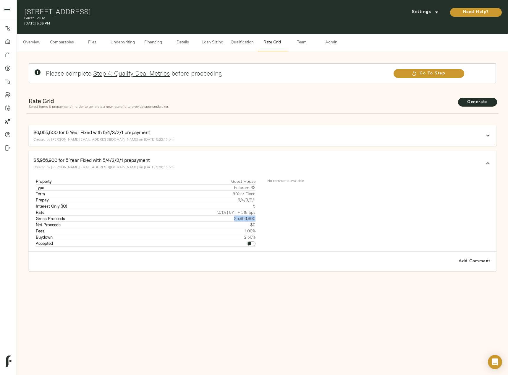
drag, startPoint x: 233, startPoint y: 217, endPoint x: 255, endPoint y: 217, distance: 21.9
click at [255, 217] on td "$5,956,900" at bounding box center [194, 218] width 122 height 6
copy td "$5,956,900"
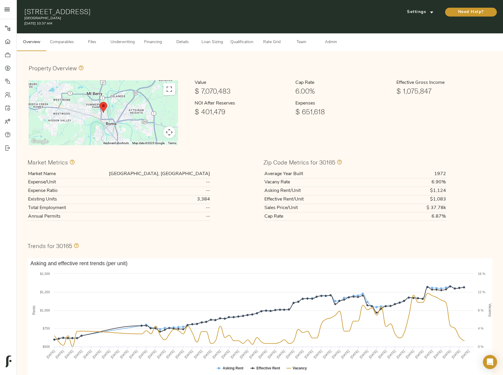
click at [112, 39] on span "Underwriting" at bounding box center [123, 42] width 24 height 7
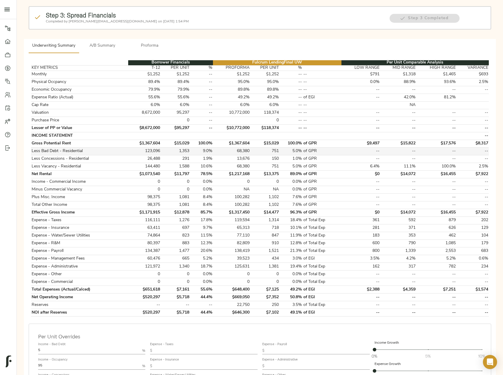
scroll to position [59, 0]
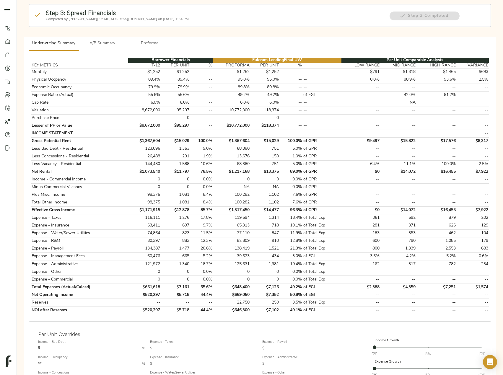
click at [104, 44] on span "A/B Summary" at bounding box center [102, 43] width 40 height 7
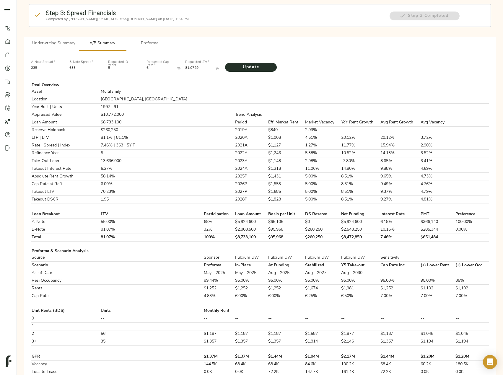
scroll to position [0, 0]
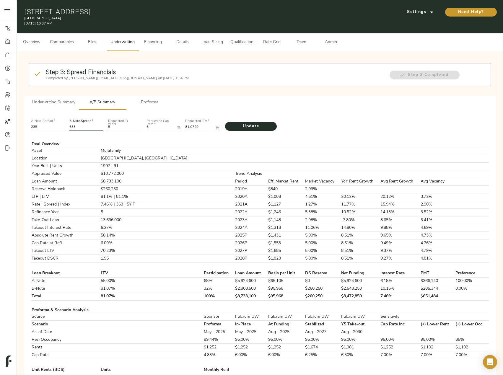
drag, startPoint x: 85, startPoint y: 127, endPoint x: 50, endPoint y: 131, distance: 35.6
click at [50, 131] on div "A-Note Spread   * 235 B-Note Spread   * 633 Requested IO Years 5 Requested Cap …" at bounding box center [260, 125] width 463 height 20
type input "686"
drag, startPoint x: 206, startPoint y: 127, endPoint x: 155, endPoint y: 123, distance: 50.7
click at [156, 123] on div "A-Note Spread   * 235 B-Note Spread   * 686 Requested IO Years 5 Requested Cap …" at bounding box center [260, 125] width 463 height 20
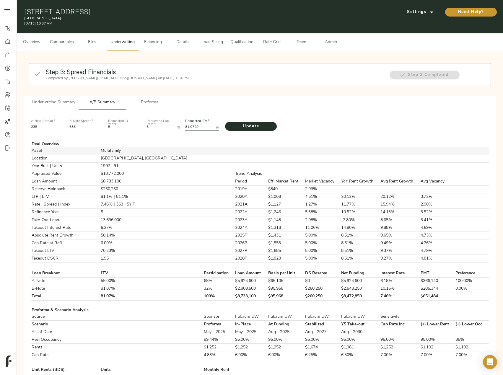
paste LTV "79.3332"
type LTV "79.3332"
click at [263, 124] on span "Update" at bounding box center [251, 126] width 40 height 7
click at [263, 41] on span "Rate Grid" at bounding box center [272, 42] width 22 height 7
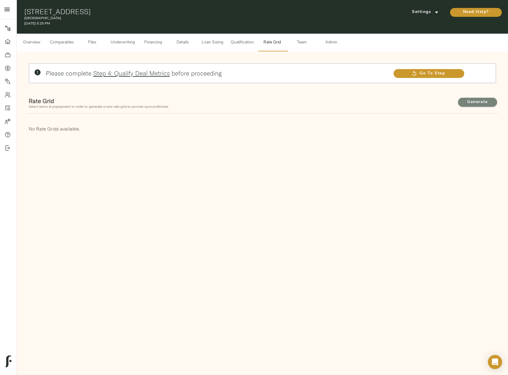
click at [478, 103] on span "Generate" at bounding box center [477, 102] width 27 height 7
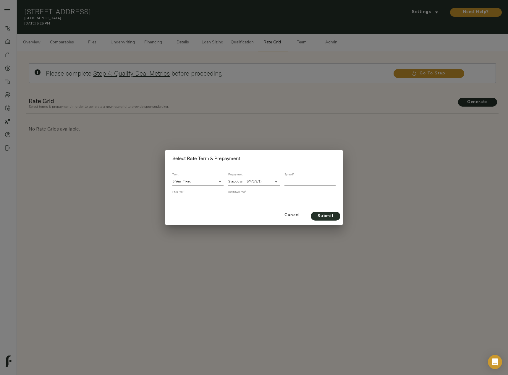
click at [306, 184] on input "number" at bounding box center [309, 182] width 51 height 8
type input "686"
click at [191, 200] on input "number" at bounding box center [197, 199] width 51 height 8
type input "1"
click at [241, 201] on input "number" at bounding box center [253, 199] width 51 height 8
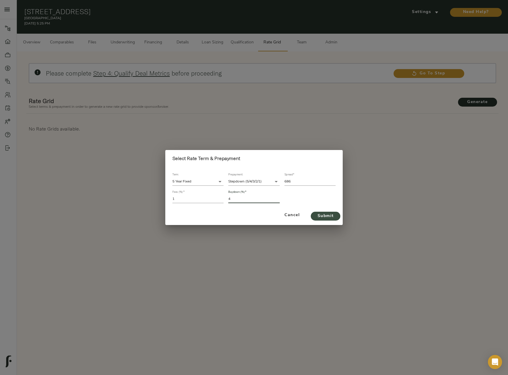
type input "4"
click at [320, 217] on span "Submit" at bounding box center [326, 216] width 18 height 7
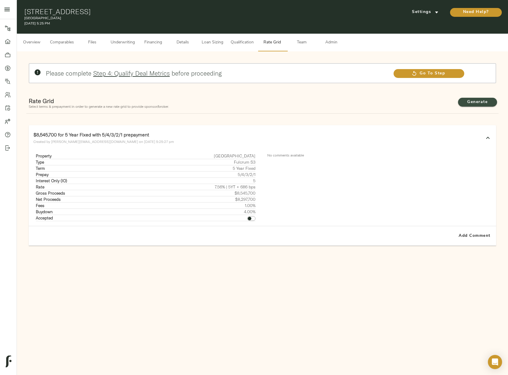
click at [470, 104] on span "Generate" at bounding box center [477, 102] width 27 height 7
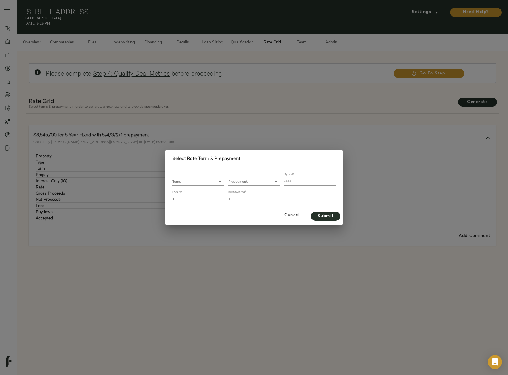
click at [212, 182] on body "[GEOGRAPHIC_DATA] - [STREET_ADDRESS] Pipeline Dashboard Portfolio Quotes Search…" at bounding box center [254, 218] width 508 height 436
click at [197, 181] on li "5 Year Fixed" at bounding box center [197, 181] width 51 height 9
type input "5 Year Fixed"
click at [249, 181] on body "[GEOGRAPHIC_DATA] - [STREET_ADDRESS] Pipeline Dashboard Portfolio Quotes Search…" at bounding box center [254, 218] width 508 height 436
click at [256, 183] on li "Stepdown (5/4/3/2/1)" at bounding box center [253, 181] width 51 height 9
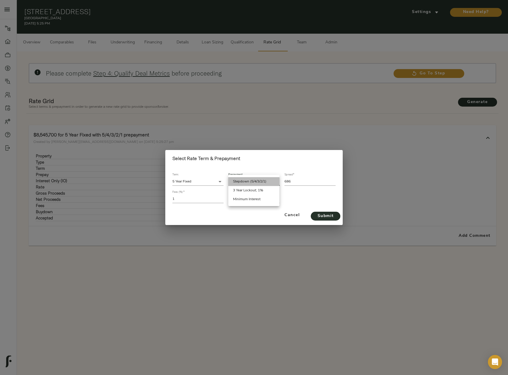
type input "5/4/3/2/1"
click at [297, 183] on input "686" at bounding box center [309, 182] width 51 height 8
drag, startPoint x: 301, startPoint y: 183, endPoint x: 279, endPoint y: 179, distance: 21.9
click at [279, 179] on div "Term: 5 Year Fixed 5 Year Fixed Prepayment: Stepdown (5/4/3/2/1) 5/4/3/2/1 Spre…" at bounding box center [254, 188] width 168 height 35
type input "373"
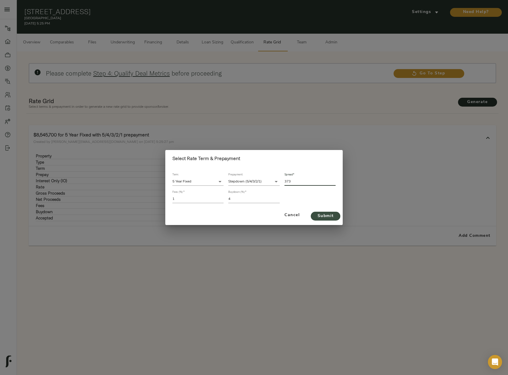
click at [331, 218] on span "Submit" at bounding box center [326, 216] width 18 height 7
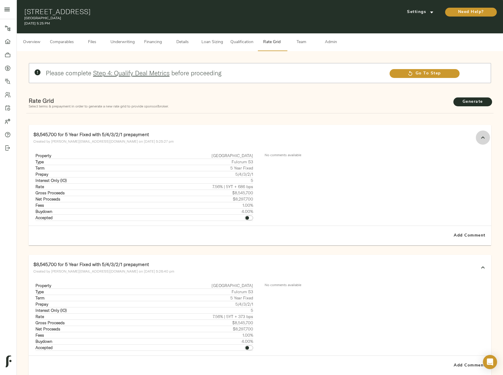
click at [482, 137] on icon at bounding box center [483, 137] width 7 height 7
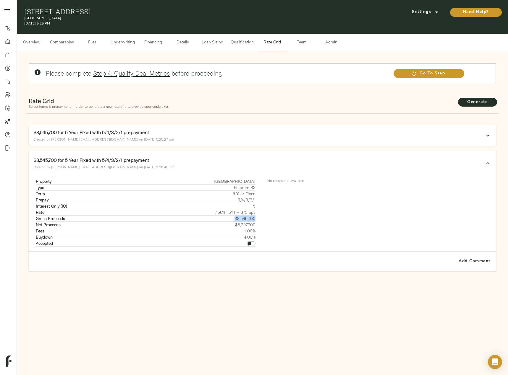
drag, startPoint x: 235, startPoint y: 219, endPoint x: 255, endPoint y: 218, distance: 20.1
click at [255, 218] on td "$8,545,700" at bounding box center [192, 218] width 125 height 6
copy td "$8,545,700"
click at [113, 42] on span "Underwriting" at bounding box center [123, 42] width 24 height 7
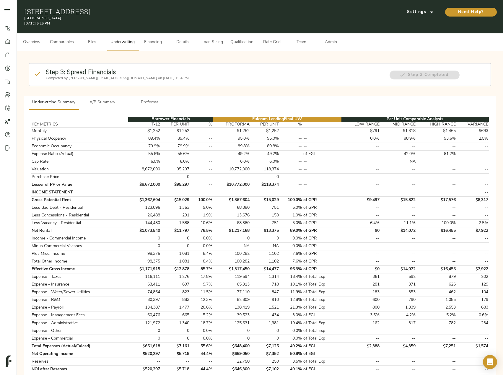
click at [110, 101] on span "A/B Summary" at bounding box center [102, 102] width 40 height 7
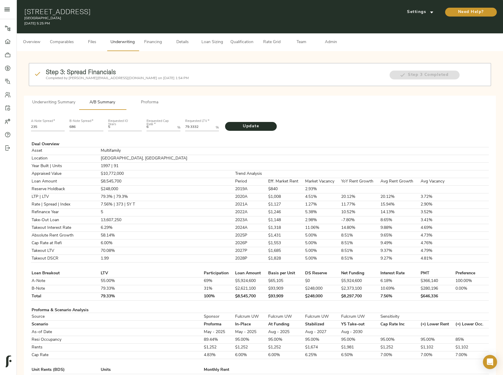
click at [154, 43] on span "Financing" at bounding box center [153, 42] width 22 height 7
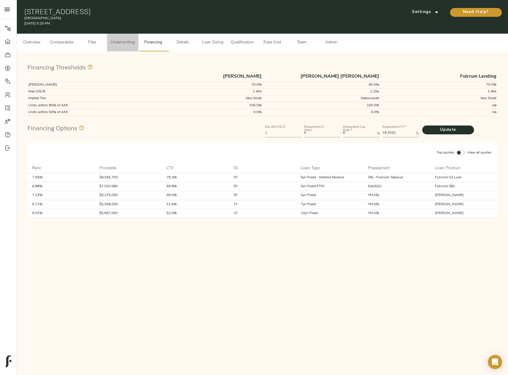
click at [127, 43] on span "Underwriting" at bounding box center [123, 42] width 24 height 7
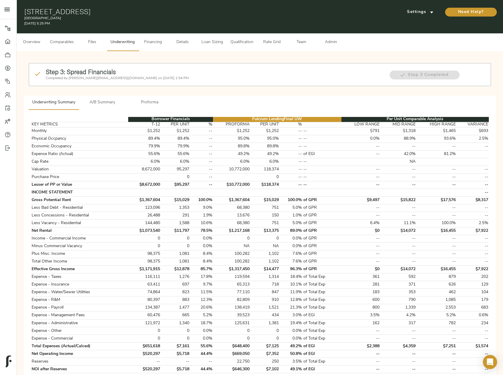
click at [126, 99] on button "A/B Summary" at bounding box center [102, 103] width 47 height 14
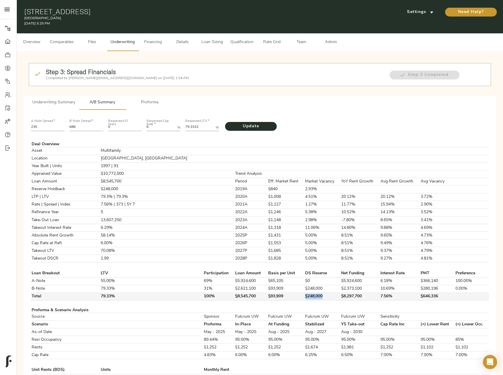
drag, startPoint x: 297, startPoint y: 294, endPoint x: 270, endPoint y: 298, distance: 28.1
click at [270, 298] on tr "Total 79.33% 100% $8,545,700 $93,909 $248,000 $8,297,700 7.56% $646,336" at bounding box center [260, 297] width 458 height 8
copy tr "$248,000"
click at [151, 102] on span "Proforma" at bounding box center [150, 102] width 40 height 7
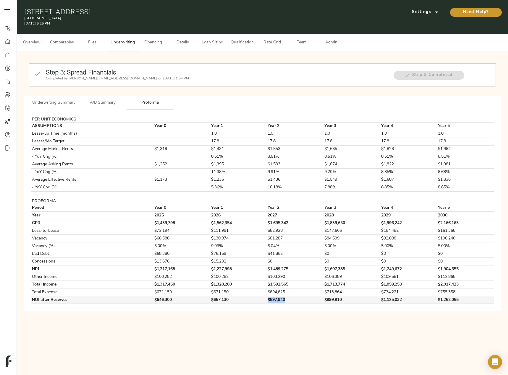
drag, startPoint x: 286, startPoint y: 302, endPoint x: 264, endPoint y: 302, distance: 22.8
click at [267, 302] on td "$897,940" at bounding box center [295, 300] width 57 height 8
copy td "$897,940"
click at [98, 102] on span "A/B Summary" at bounding box center [102, 102] width 40 height 7
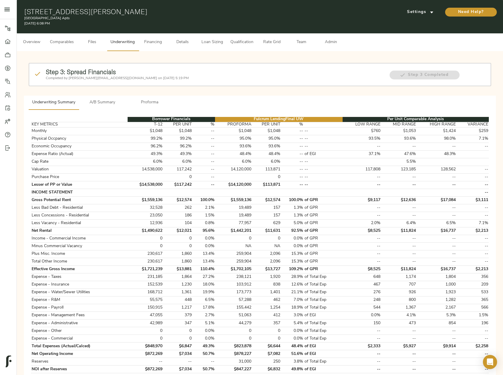
click at [95, 102] on span "A/B Summary" at bounding box center [102, 102] width 40 height 7
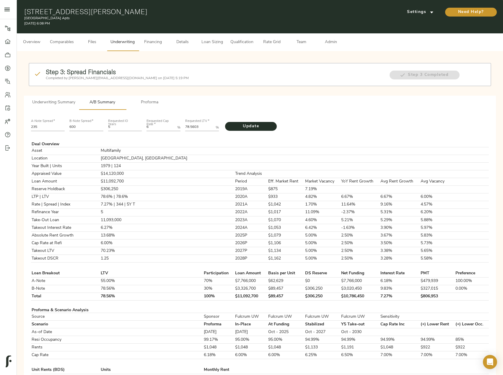
drag, startPoint x: 83, startPoint y: 127, endPoint x: 53, endPoint y: 127, distance: 30.7
click at [53, 127] on div "A-Note Spread   * 235 B-Note Spread   * 600 Requested IO Years 5 Requested Cap …" at bounding box center [260, 125] width 463 height 20
type input "663"
drag, startPoint x: 206, startPoint y: 126, endPoint x: 164, endPoint y: 127, distance: 42.3
click at [164, 127] on div "A-Note Spread   * 235 B-Note Spread   * 663 Requested IO Years 5 Requested Cap …" at bounding box center [260, 125] width 463 height 20
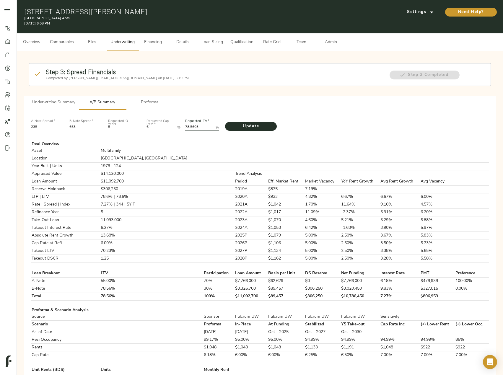
paste LTV "7.6648"
type LTV "77.6648"
click at [248, 126] on span "Update" at bounding box center [251, 126] width 40 height 7
drag, startPoint x: 299, startPoint y: 297, endPoint x: 270, endPoint y: 297, distance: 29.0
click at [270, 297] on tr "Total 77.66% 100% $10,966,200 $88,437 $339,000 $10,627,200 7.43% $814,680" at bounding box center [260, 297] width 458 height 8
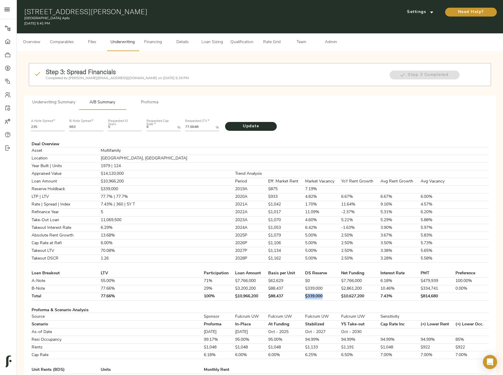
copy tr "$339,000"
click at [158, 107] on button "Proforma" at bounding box center [149, 103] width 47 height 14
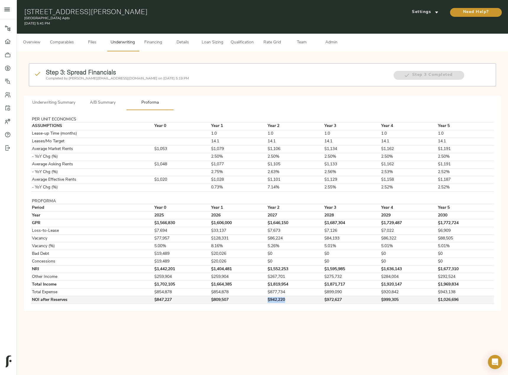
drag, startPoint x: 287, startPoint y: 301, endPoint x: 260, endPoint y: 302, distance: 27.0
click at [260, 302] on tr "NOI after Reserves $847,227 $809,507 $942,220 $972,627 $999,305 $1,026,696" at bounding box center [262, 300] width 462 height 8
copy tr "$942,220"
drag, startPoint x: 344, startPoint y: 300, endPoint x: 313, endPoint y: 301, distance: 31.3
click at [313, 301] on tr "NOI after Reserves $847,227 $809,507 $942,220 $972,627 $999,305 $1,026,696" at bounding box center [262, 300] width 462 height 8
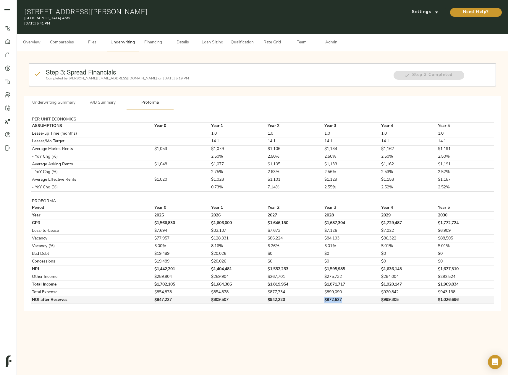
copy tr "$972,627"
click at [278, 42] on span "Rate Grid" at bounding box center [272, 42] width 22 height 7
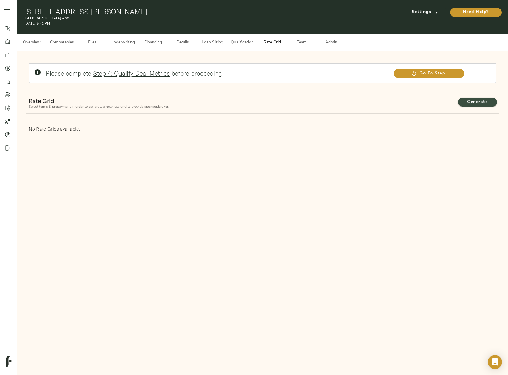
click at [474, 102] on span "Generate" at bounding box center [477, 102] width 27 height 7
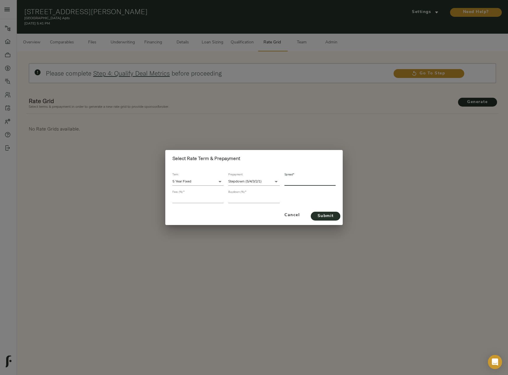
click at [305, 181] on input "number" at bounding box center [309, 182] width 51 height 8
type input "373"
click at [194, 197] on input "number" at bounding box center [197, 199] width 51 height 8
type input "1"
click at [251, 200] on input "number" at bounding box center [253, 199] width 51 height 8
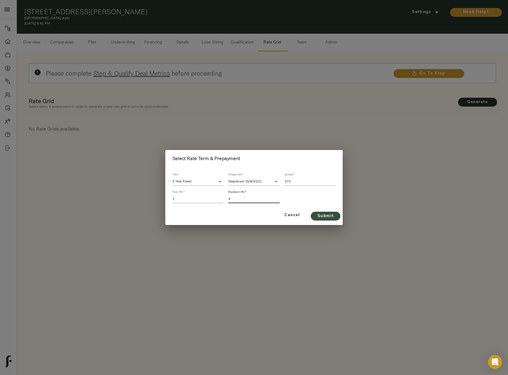
type input "4"
click at [318, 216] on span "Submit" at bounding box center [326, 216] width 18 height 7
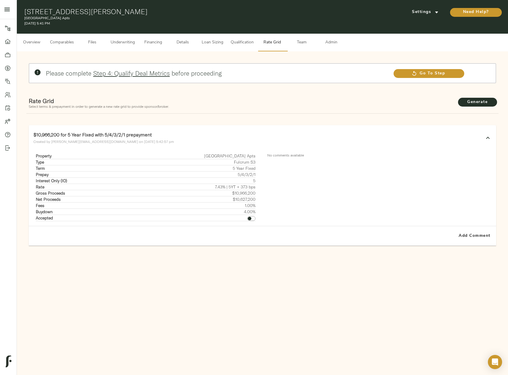
click at [129, 41] on span "Underwriting" at bounding box center [123, 42] width 24 height 7
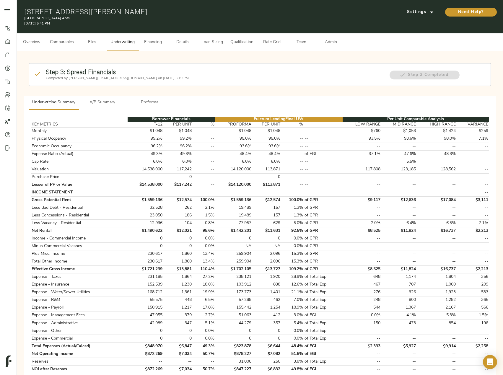
click at [115, 100] on span "A/B Summary" at bounding box center [102, 102] width 40 height 7
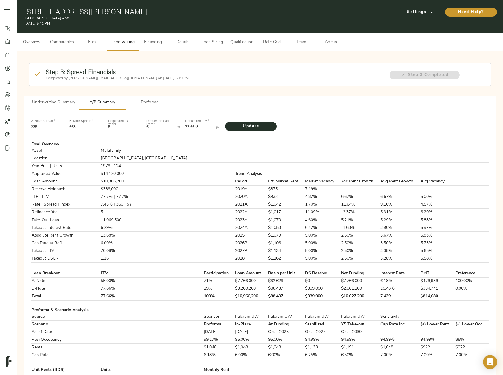
click at [266, 46] on span "Rate Grid" at bounding box center [272, 42] width 22 height 7
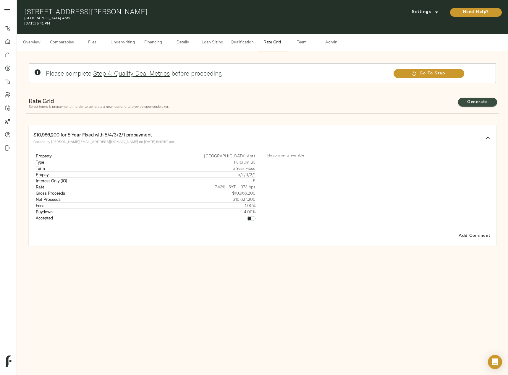
click at [478, 102] on span "Generate" at bounding box center [477, 102] width 27 height 7
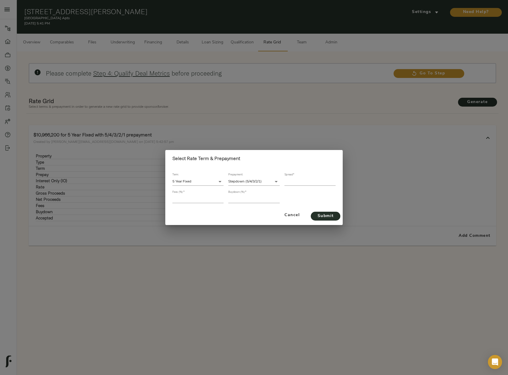
click at [309, 181] on input "number" at bounding box center [309, 182] width 51 height 8
type input "360"
click at [192, 197] on input "number" at bounding box center [197, 199] width 51 height 8
type input "1"
click at [250, 199] on input "number" at bounding box center [253, 199] width 51 height 8
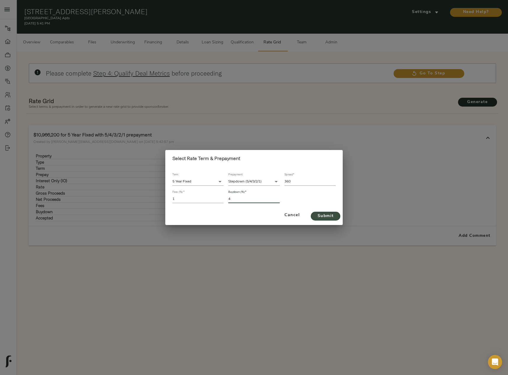
type input "4"
click at [325, 218] on span "Submit" at bounding box center [326, 216] width 18 height 7
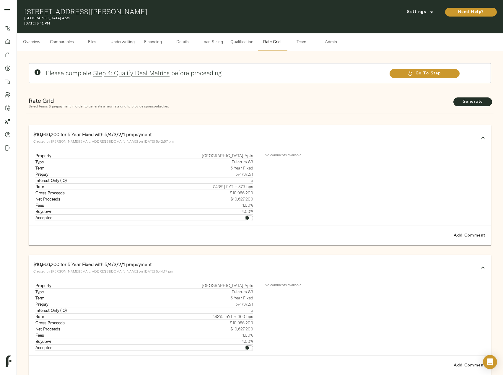
click at [486, 136] on icon at bounding box center [483, 137] width 7 height 7
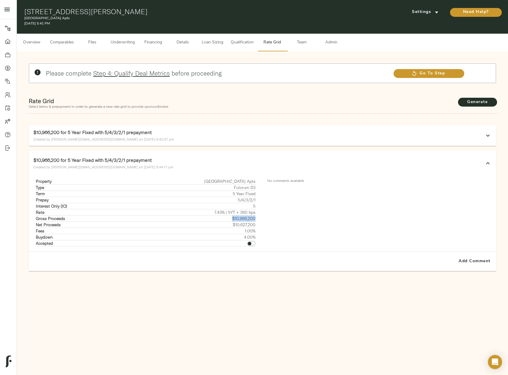
drag, startPoint x: 232, startPoint y: 218, endPoint x: 254, endPoint y: 219, distance: 22.8
click at [254, 219] on td "$10,966,200" at bounding box center [187, 218] width 137 height 6
copy td "$10,966,200"
click at [122, 42] on span "Underwriting" at bounding box center [123, 42] width 24 height 7
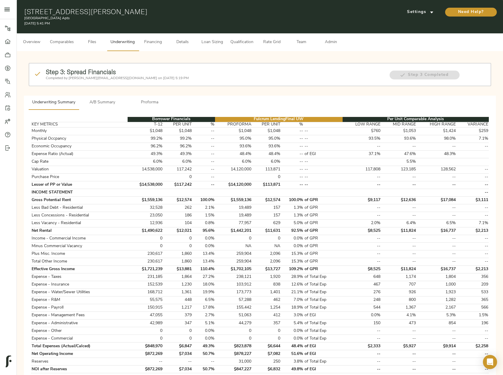
click at [105, 83] on div "Step 3: Spread Financials Completed by justin@fulcrumlendingcorp.com on August …" at bounding box center [214, 74] width 343 height 17
click at [106, 100] on span "A/B Summary" at bounding box center [102, 102] width 40 height 7
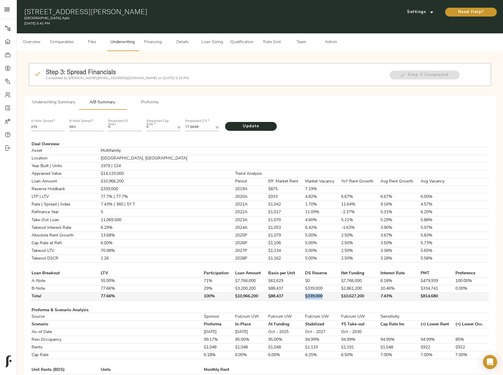
drag, startPoint x: 301, startPoint y: 294, endPoint x: 278, endPoint y: 297, distance: 23.5
click at [305, 297] on td "$339,000" at bounding box center [323, 297] width 36 height 8
copy td "$339,000"
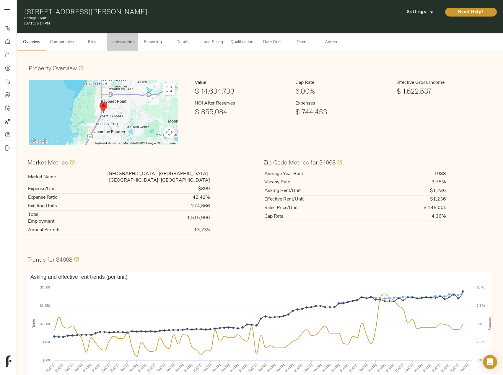
click at [119, 36] on button "Underwriting" at bounding box center [122, 42] width 31 height 18
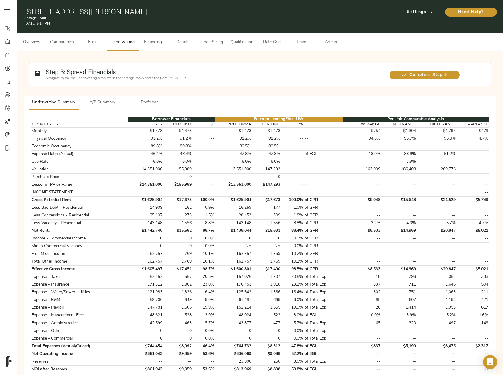
click at [106, 103] on span "A/B Summary" at bounding box center [102, 102] width 40 height 7
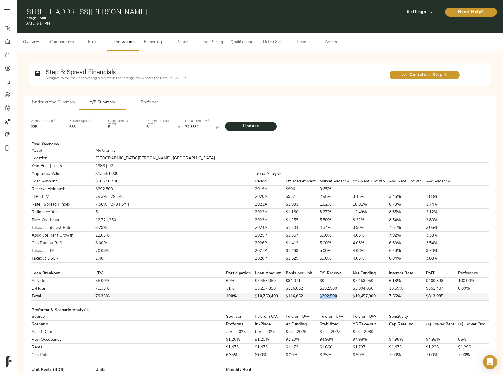
drag, startPoint x: 298, startPoint y: 298, endPoint x: 276, endPoint y: 297, distance: 22.2
click at [276, 297] on tr "Total 79.33% 100% $10,750,400 $116,852 $292,500 $10,457,900 7.56% $813,085" at bounding box center [260, 297] width 458 height 8
copy tr "$292,500"
click at [150, 100] on span "Proforma" at bounding box center [150, 102] width 40 height 7
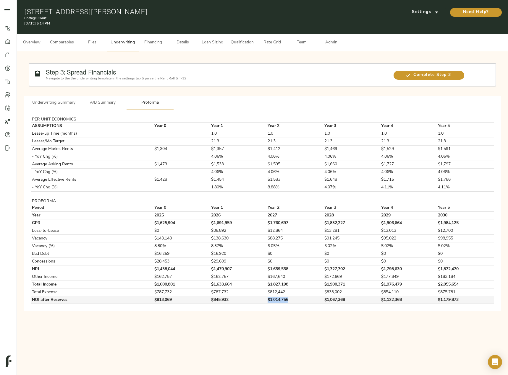
drag, startPoint x: 289, startPoint y: 299, endPoint x: 259, endPoint y: 303, distance: 29.8
click at [259, 303] on tr "NOI after Reserves $813,069 $845,932 $1,014,756 $1,067,368 $1,122,368 $1,179,873" at bounding box center [262, 300] width 462 height 8
copy tr "$1,014,756"
